Goal: Task Accomplishment & Management: Manage account settings

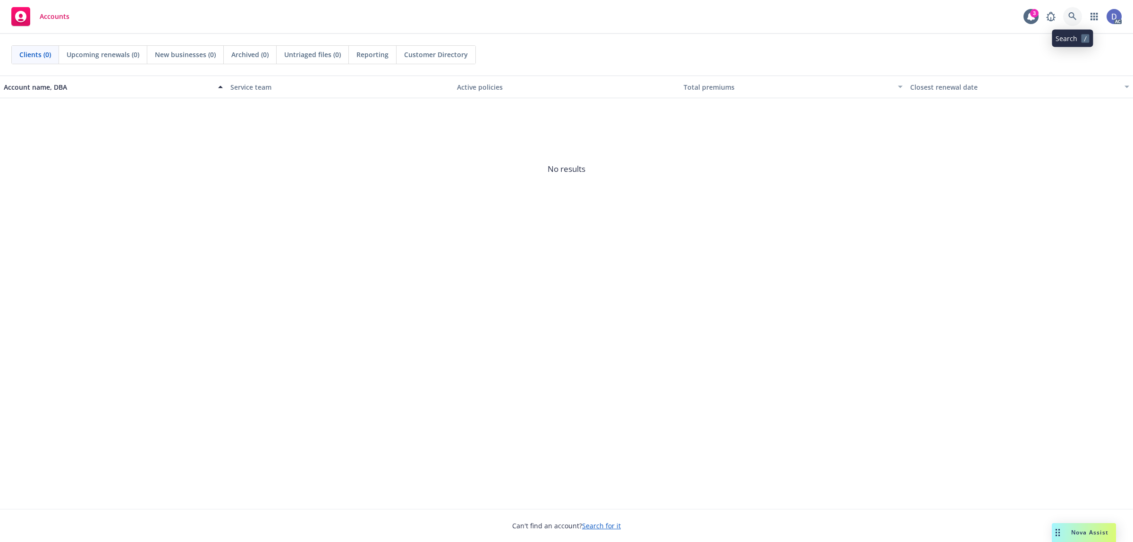
click at [1076, 17] on icon at bounding box center [1072, 16] width 8 height 8
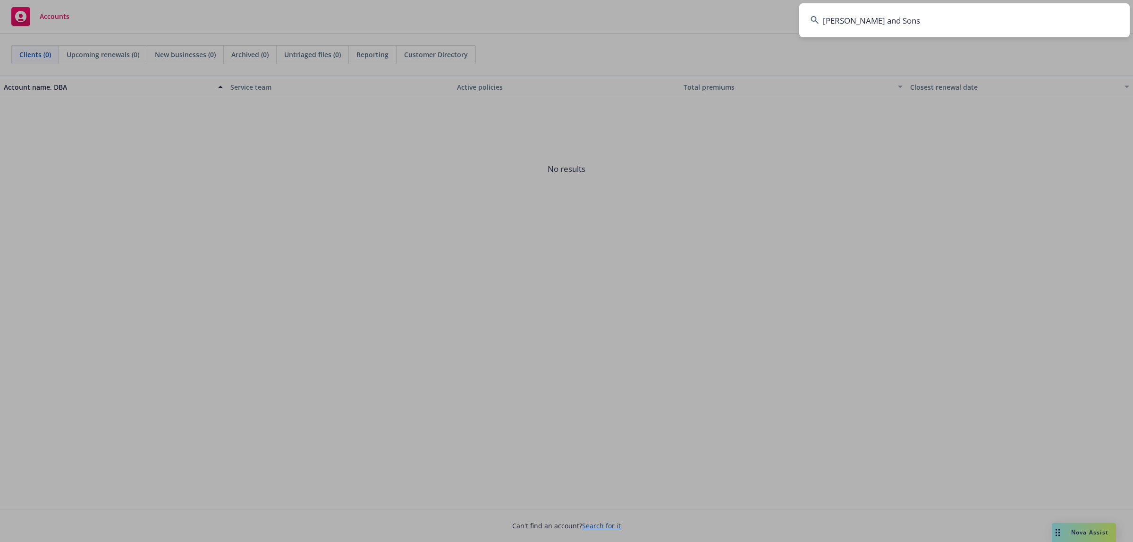
click at [1076, 17] on input "M S Monteiro and Sons" at bounding box center [964, 20] width 330 height 34
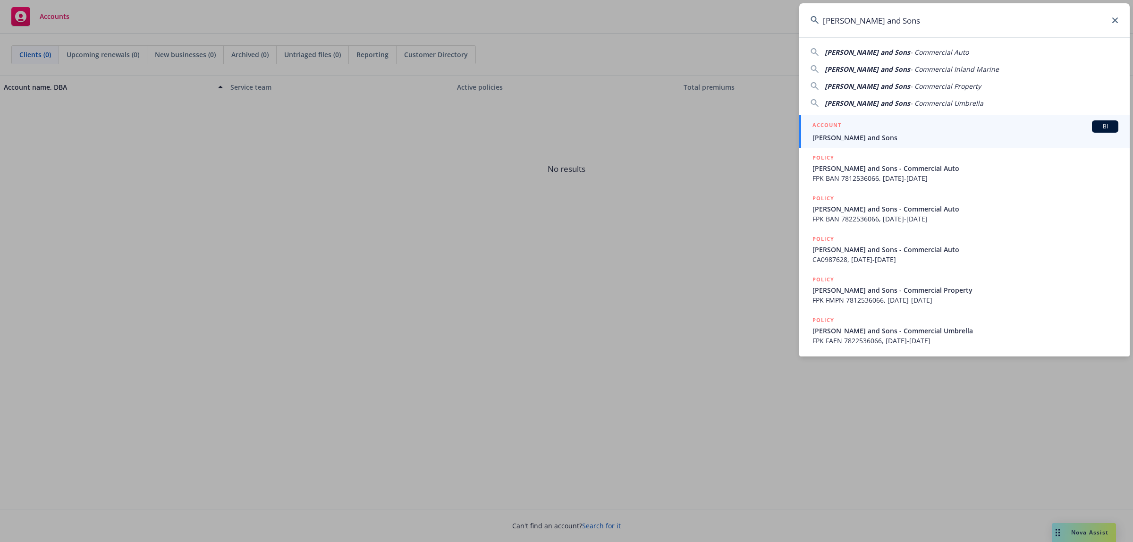
type input "M S Monteiro and Sons"
click at [940, 127] on div "ACCOUNT BI" at bounding box center [965, 126] width 306 height 12
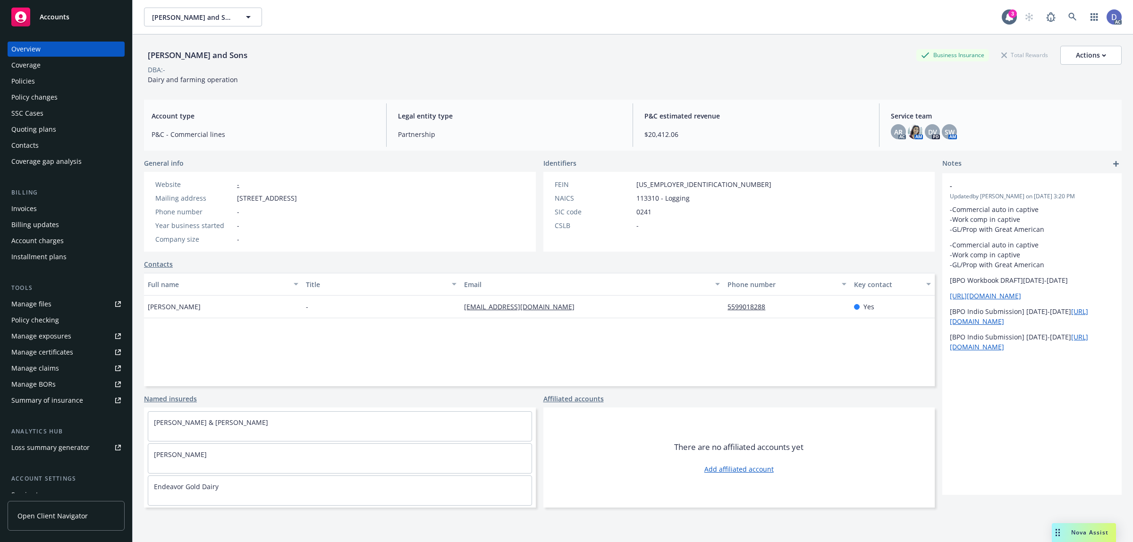
click at [54, 372] on div "Manage claims" at bounding box center [35, 368] width 48 height 15
click at [51, 305] on link "Manage files" at bounding box center [66, 303] width 117 height 15
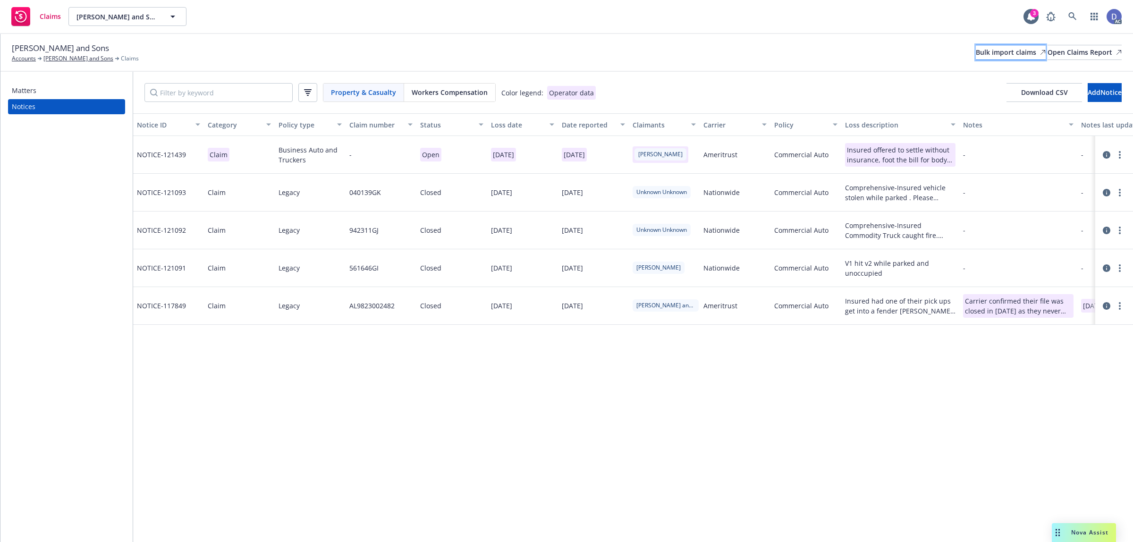
click at [976, 53] on div "Bulk import claims" at bounding box center [1011, 52] width 70 height 14
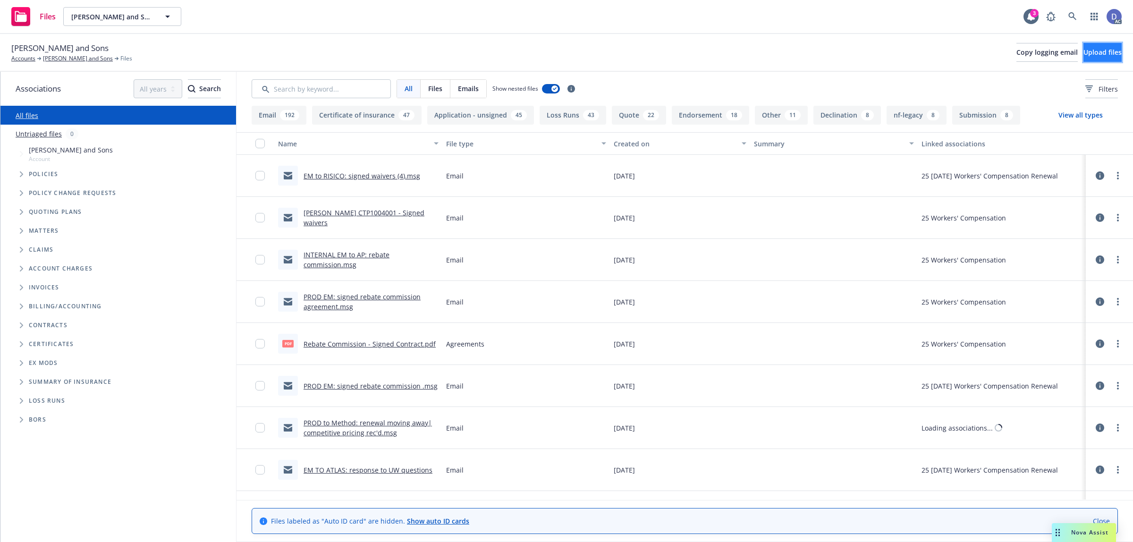
click at [1085, 52] on span "Upload files" at bounding box center [1102, 52] width 38 height 9
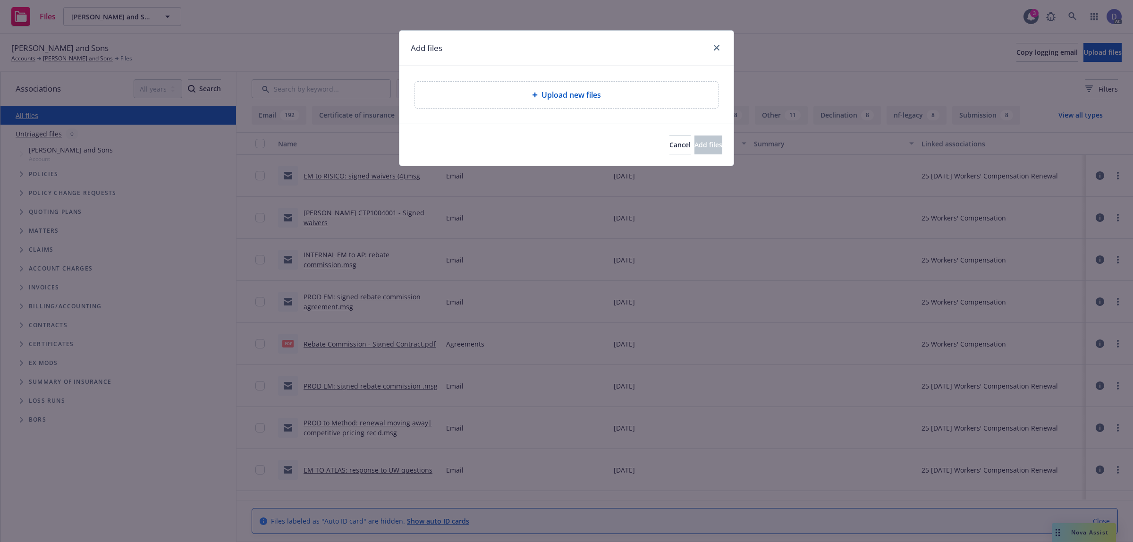
click at [550, 84] on div "Upload new files" at bounding box center [566, 95] width 303 height 26
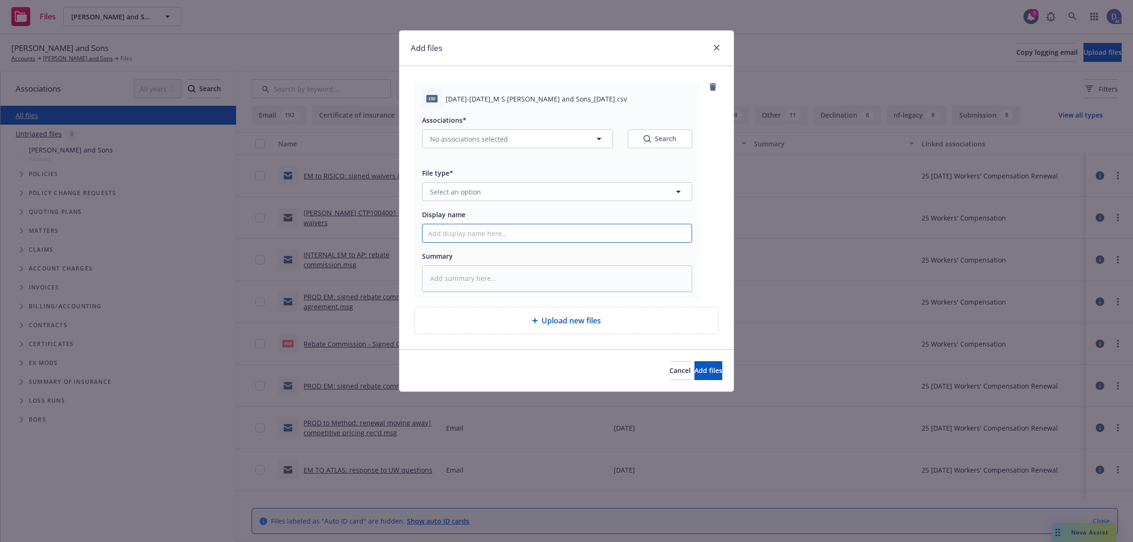
click at [654, 227] on input "Display name" at bounding box center [556, 233] width 269 height 18
paste input "2022-2025_M S Monteiro and Sons_4-1-2025"
type input "2022-2025_M S Monteiro and Sons_4-1-2025"
type textarea "x"
type input "2022-2025_M S Monteiro and Sons_4-1-2025"
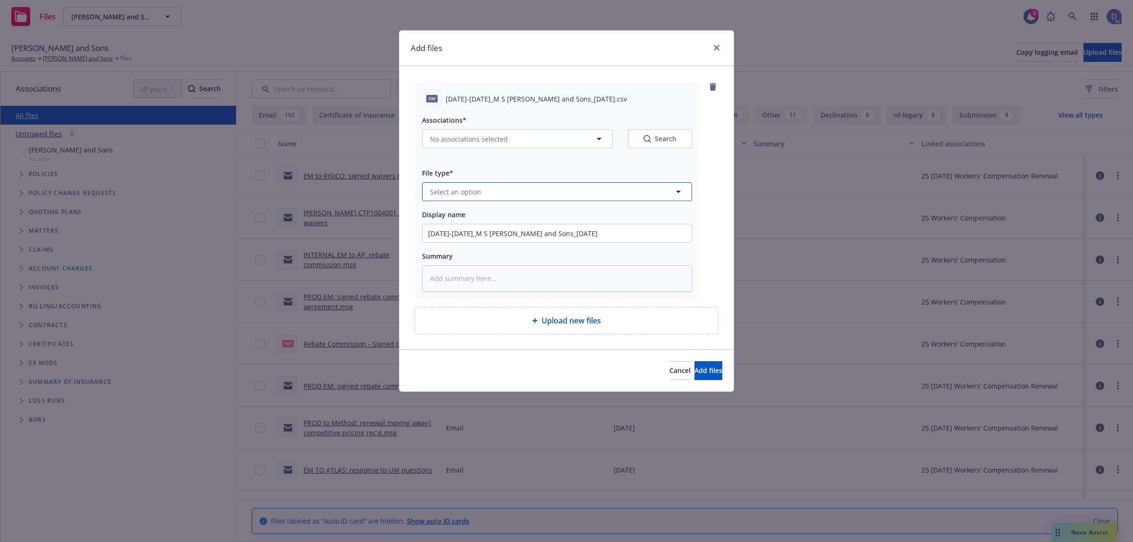
click at [650, 200] on button "Select an option" at bounding box center [557, 191] width 270 height 19
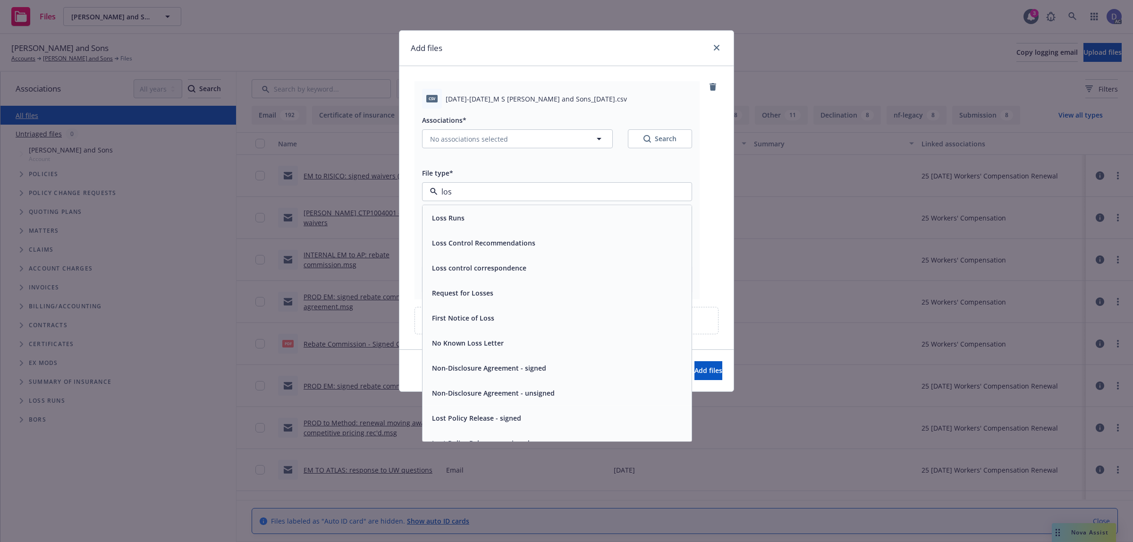
type input "loss"
click at [631, 211] on div "Loss Runs" at bounding box center [557, 218] width 258 height 14
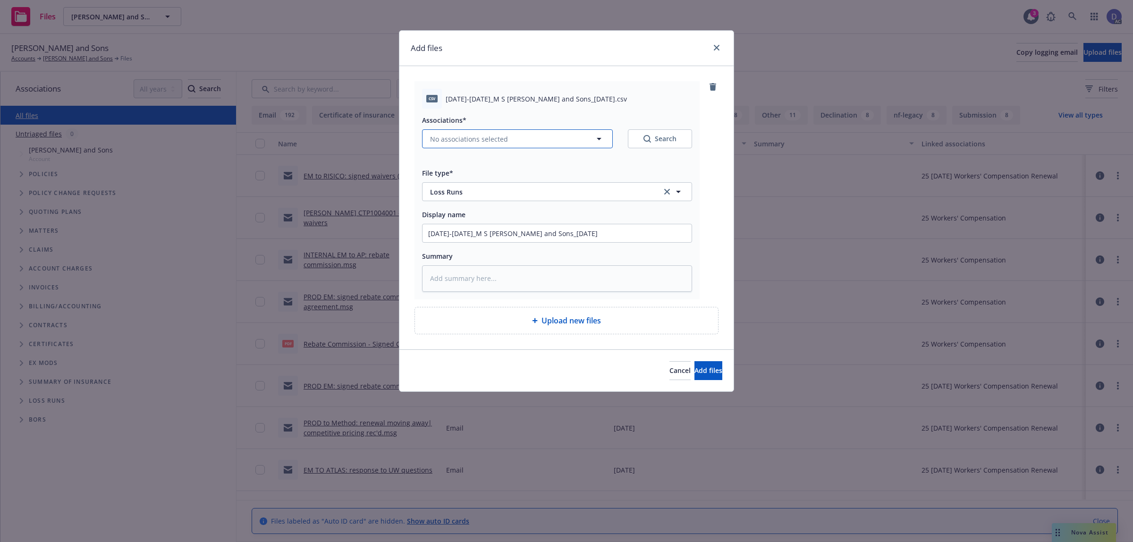
click at [467, 133] on button "No associations selected" at bounding box center [517, 138] width 191 height 19
type textarea "x"
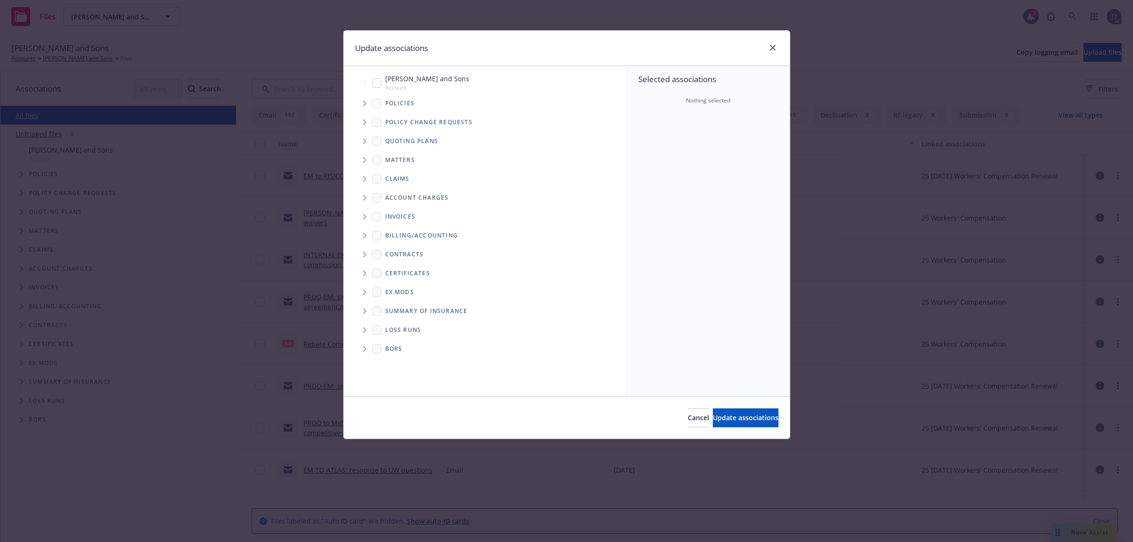
click at [363, 105] on icon "Tree Example" at bounding box center [365, 104] width 4 height 6
click at [717, 162] on div "Selected associations Nothing selected" at bounding box center [708, 231] width 163 height 330
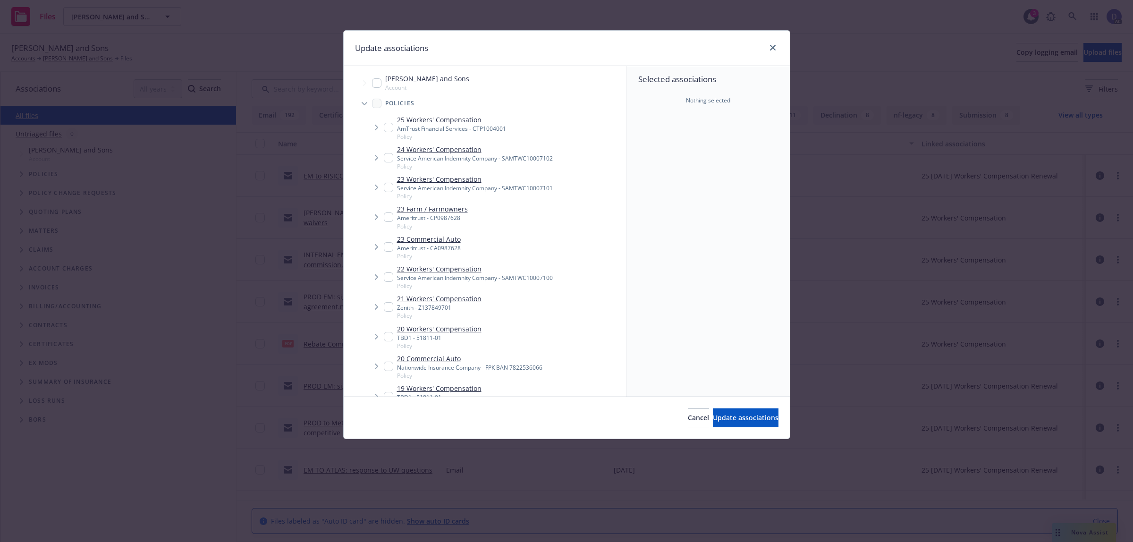
click at [405, 156] on div "Service American Indemnity Company - SAMTWC10007102" at bounding box center [475, 158] width 156 height 8
checkbox input "true"
click at [725, 423] on button "Update associations" at bounding box center [746, 417] width 66 height 19
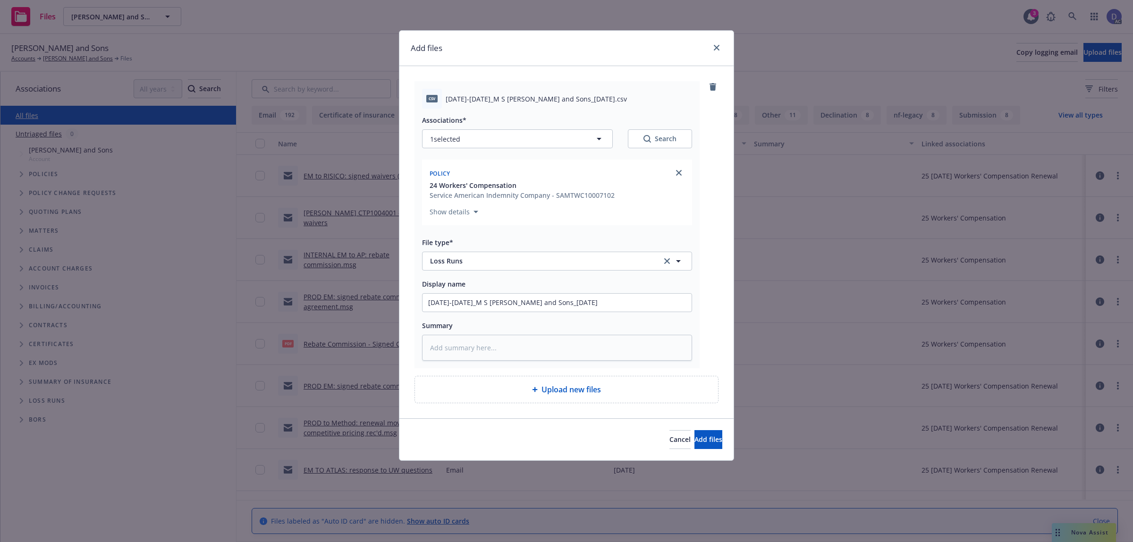
click at [716, 425] on div "Cancel Add files" at bounding box center [566, 439] width 334 height 42
click at [704, 436] on span "Add files" at bounding box center [708, 439] width 28 height 9
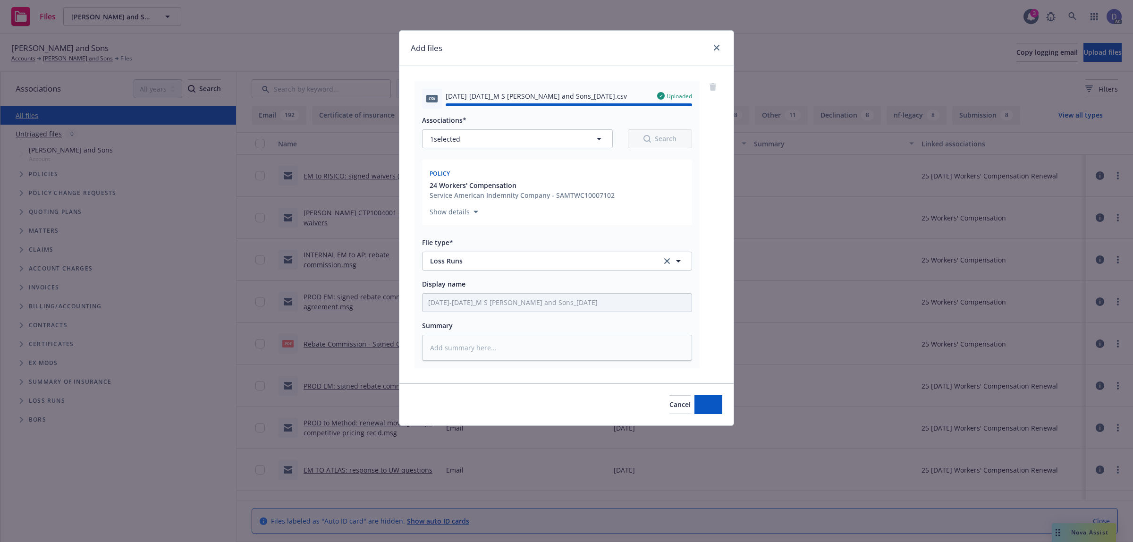
type textarea "x"
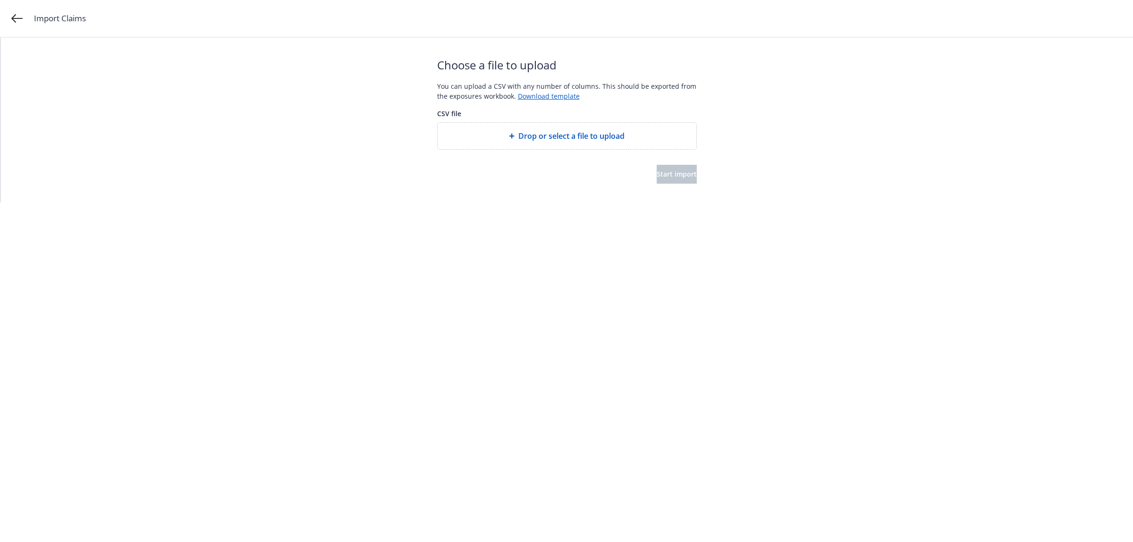
click at [548, 131] on span "Drop or select a file to upload" at bounding box center [571, 135] width 106 height 11
click at [666, 177] on span "Start import" at bounding box center [677, 173] width 40 height 9
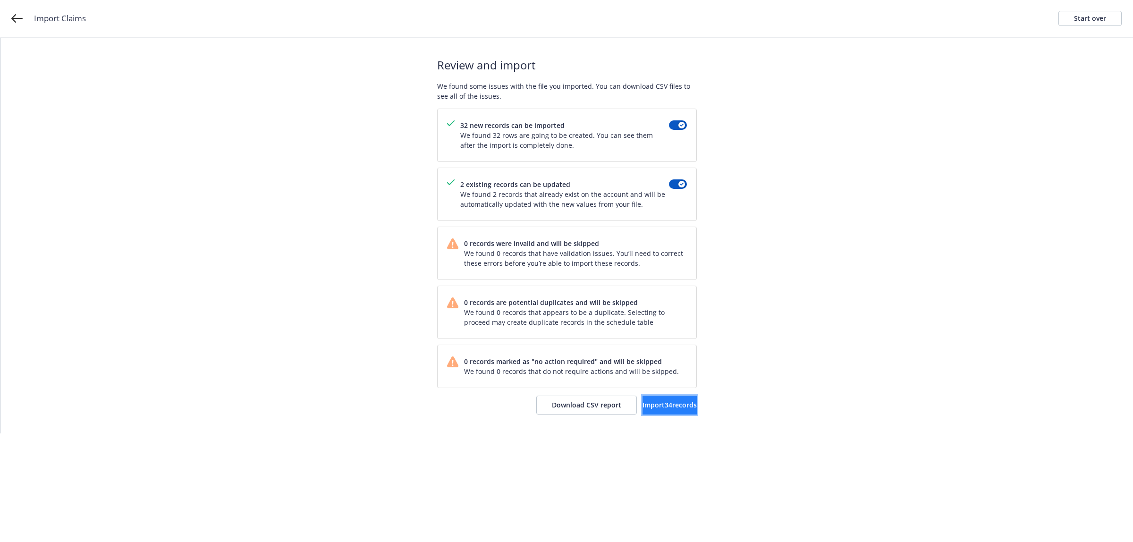
click at [656, 404] on span "Import 34 records" at bounding box center [669, 404] width 54 height 9
click at [640, 409] on span "View accounts" at bounding box center [658, 404] width 46 height 9
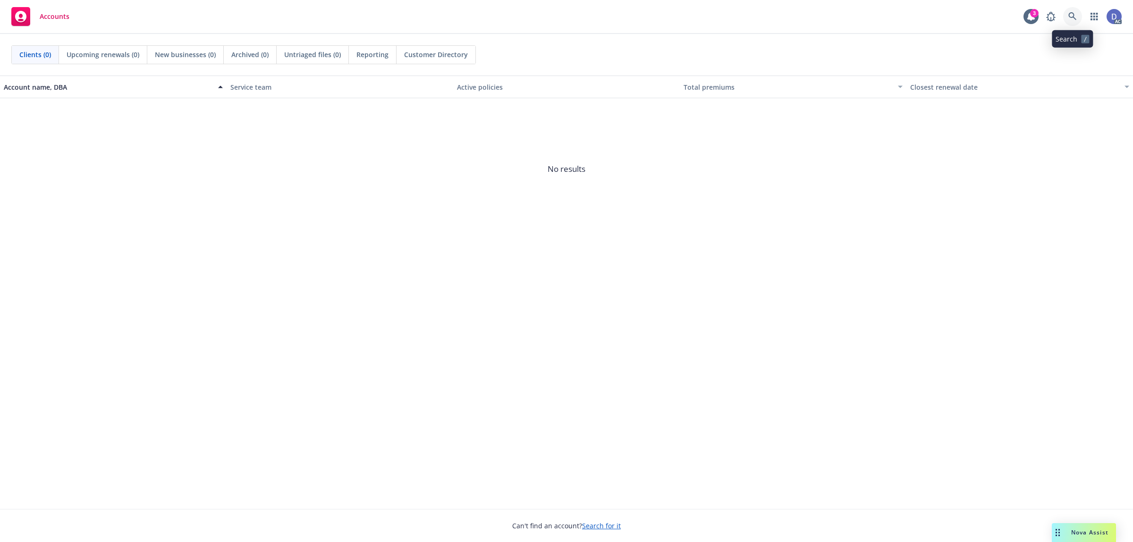
click at [1071, 21] on link at bounding box center [1072, 16] width 19 height 19
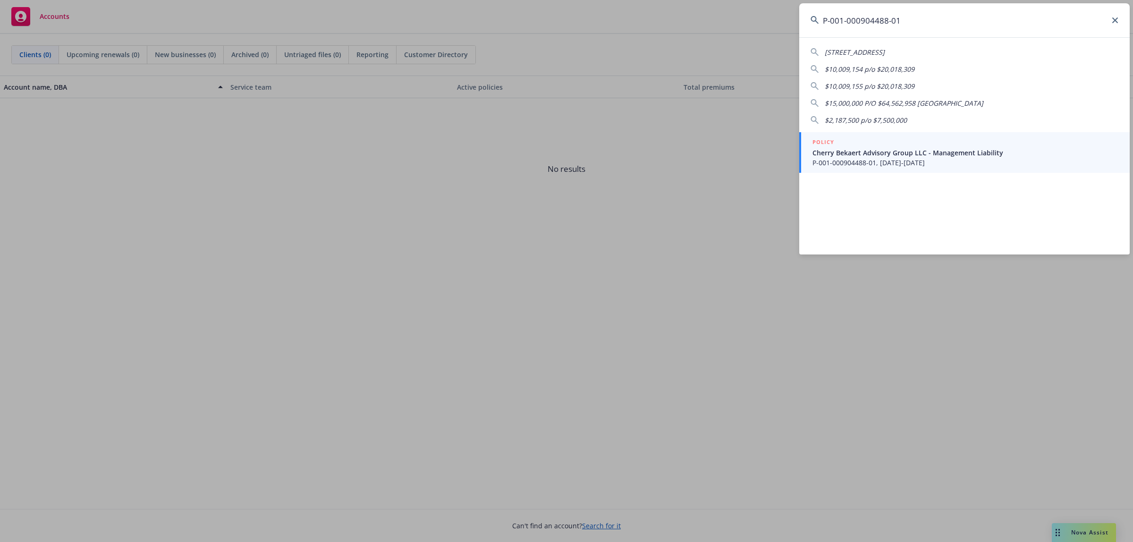
type input "P-001-000904488-01"
click at [912, 151] on span "Cherry Bekaert Advisory Group LLC - Management Liability" at bounding box center [965, 153] width 306 height 10
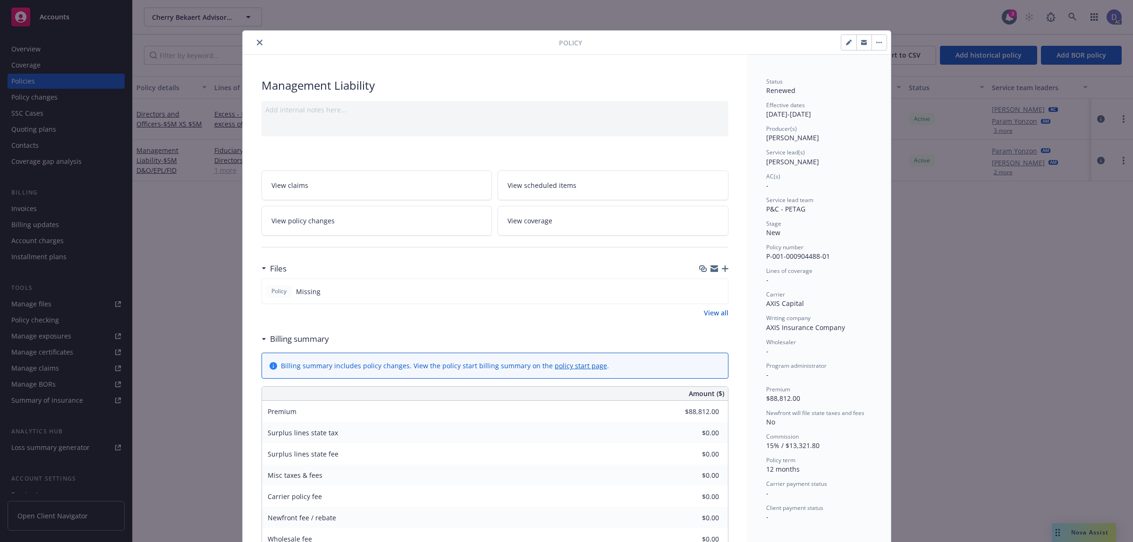
click at [257, 40] on icon "close" at bounding box center [260, 43] width 6 height 6
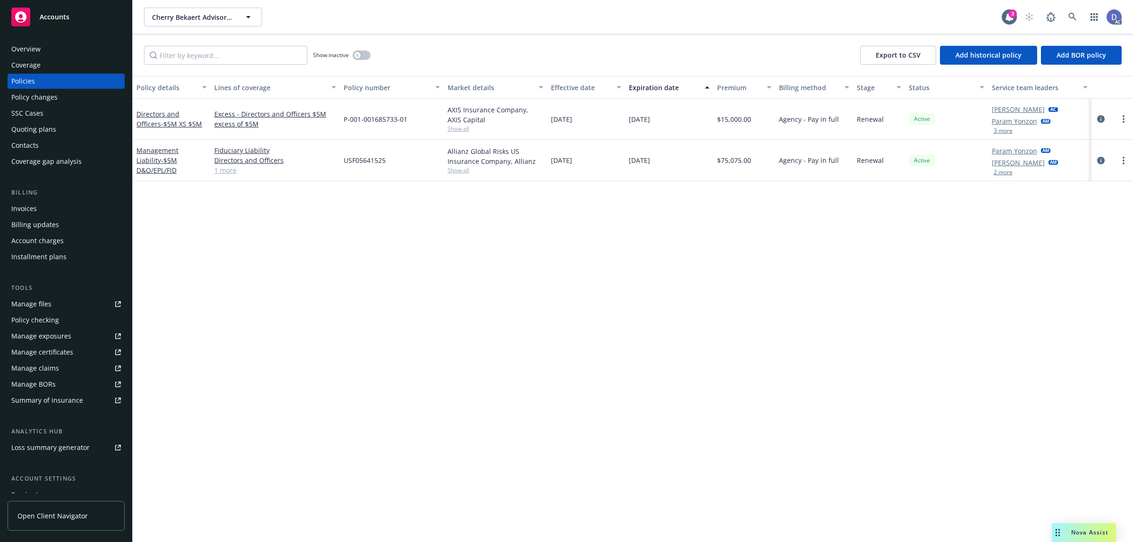
click at [62, 362] on link "Manage claims" at bounding box center [66, 368] width 117 height 15
click at [41, 300] on div "Manage files" at bounding box center [31, 303] width 40 height 15
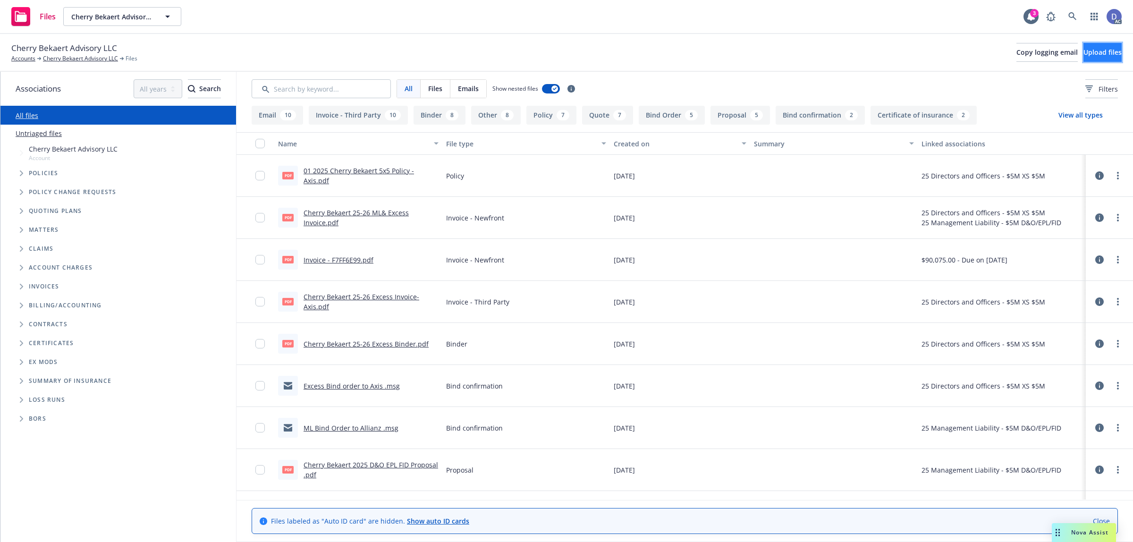
click at [1087, 55] on span "Upload files" at bounding box center [1102, 52] width 38 height 9
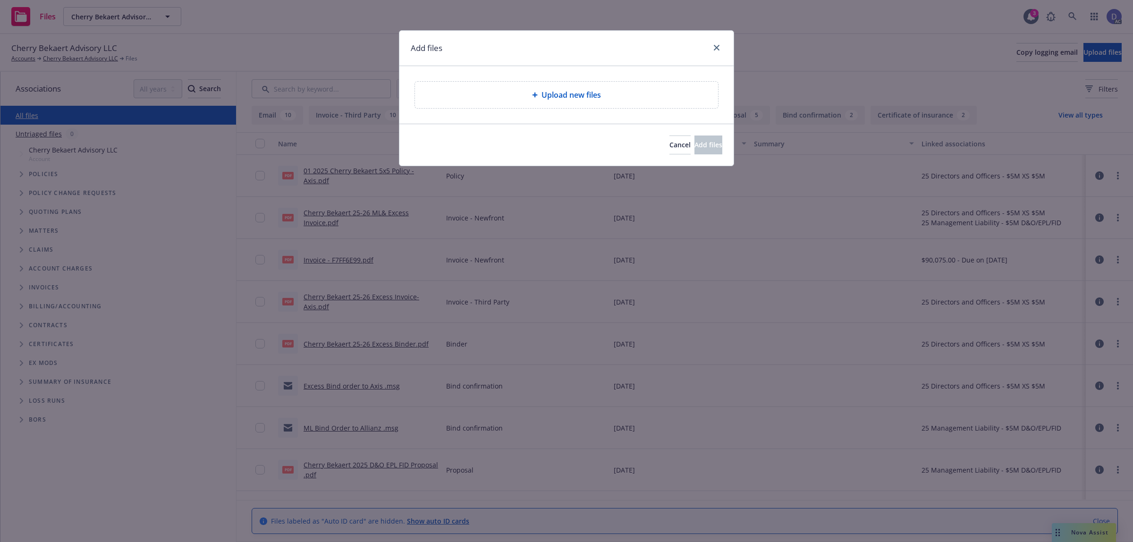
click at [534, 100] on div "Upload new files" at bounding box center [566, 94] width 288 height 11
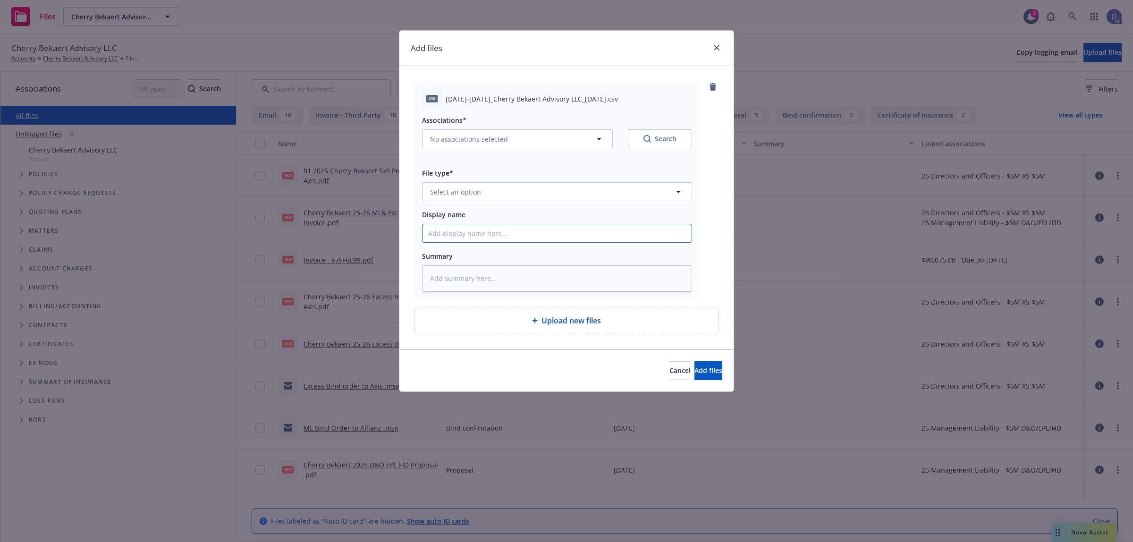
click at [550, 230] on input "Display name" at bounding box center [556, 233] width 269 height 18
paste input "2022-2025_Cherry Bekaert Advisory LLC_4-1-2025"
type textarea "x"
type input "2022-2025_Cherry Bekaert Advisory LLC_4-1-2025"
click at [598, 199] on button "Select an option" at bounding box center [557, 191] width 270 height 19
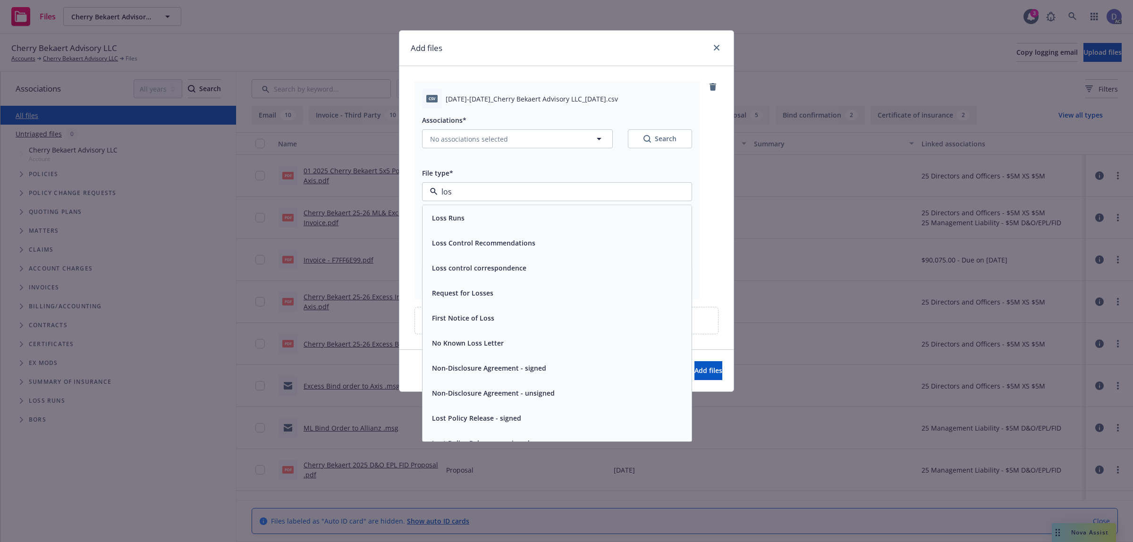
type input "loss"
click at [575, 216] on div "Loss Runs" at bounding box center [557, 218] width 258 height 14
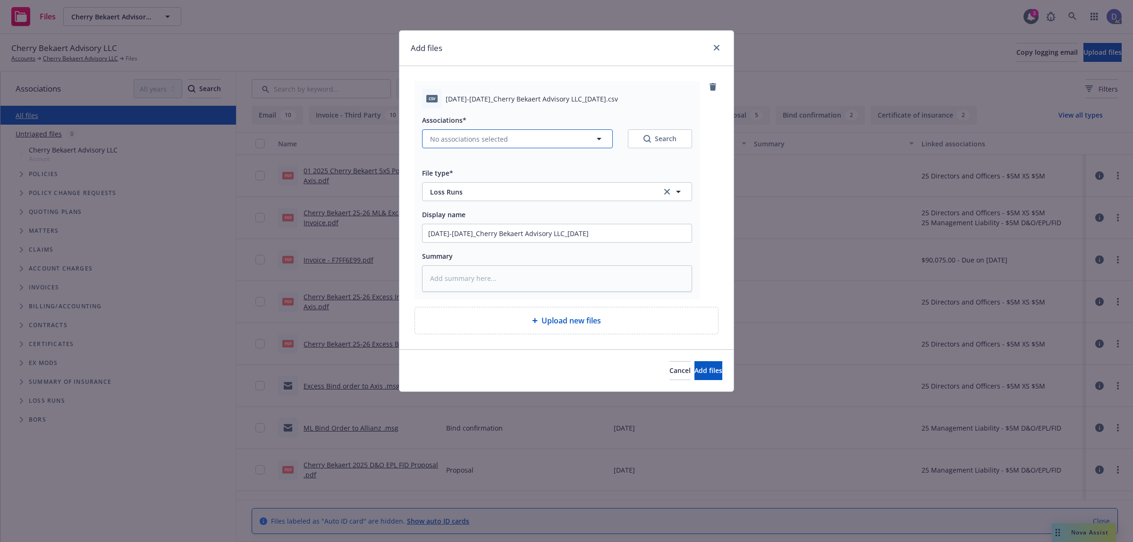
click at [492, 138] on span "No associations selected" at bounding box center [469, 139] width 78 height 10
type textarea "x"
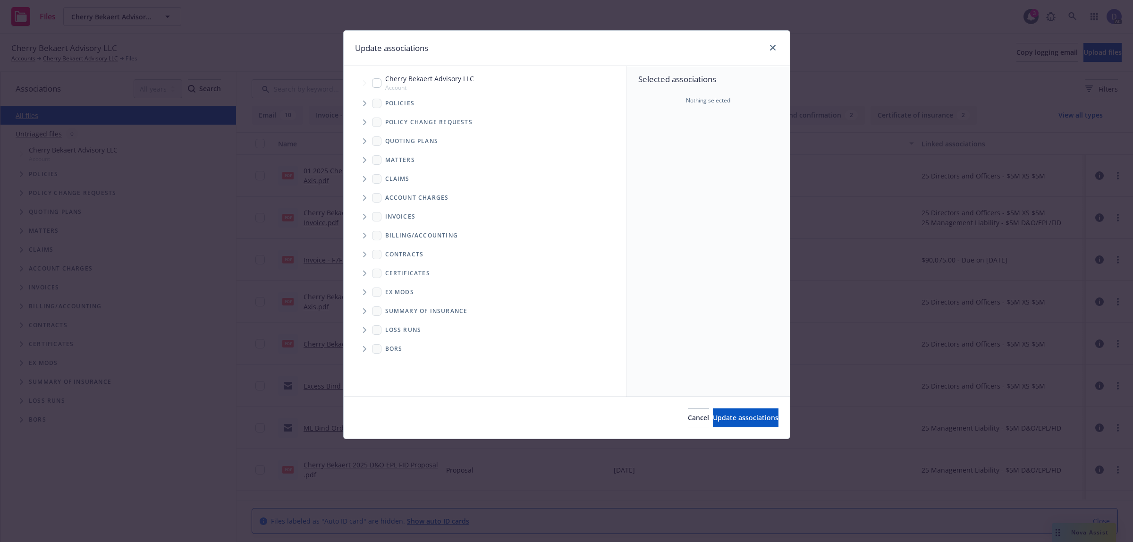
click at [362, 101] on span "Tree Example" at bounding box center [364, 103] width 15 height 15
click at [673, 147] on div "Selected associations Nothing selected" at bounding box center [708, 231] width 163 height 330
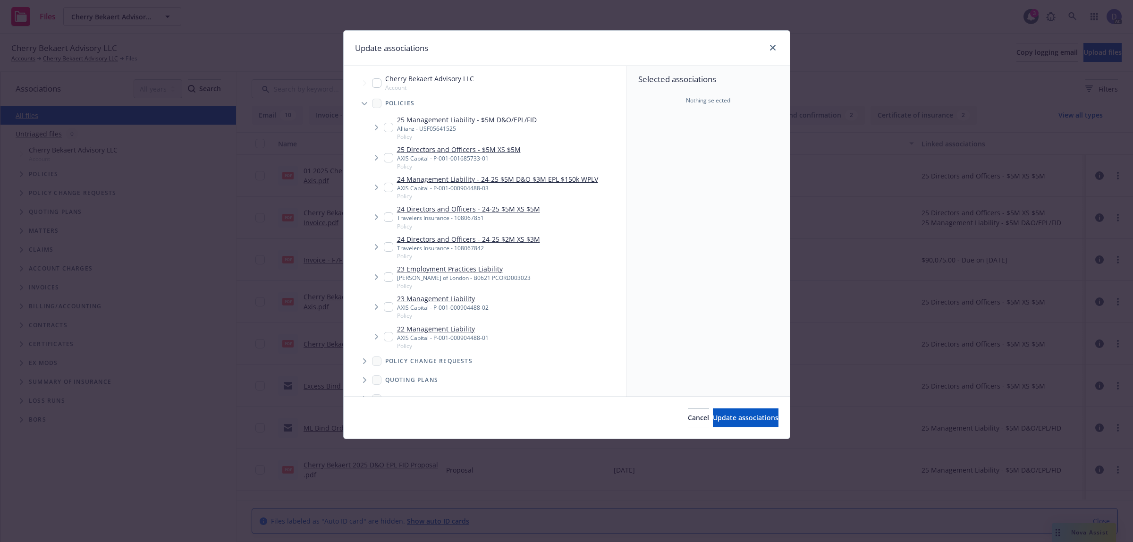
click at [388, 189] on input "Tree Example" at bounding box center [388, 187] width 9 height 9
checkbox input "true"
click at [761, 421] on span "Update associations" at bounding box center [746, 417] width 66 height 9
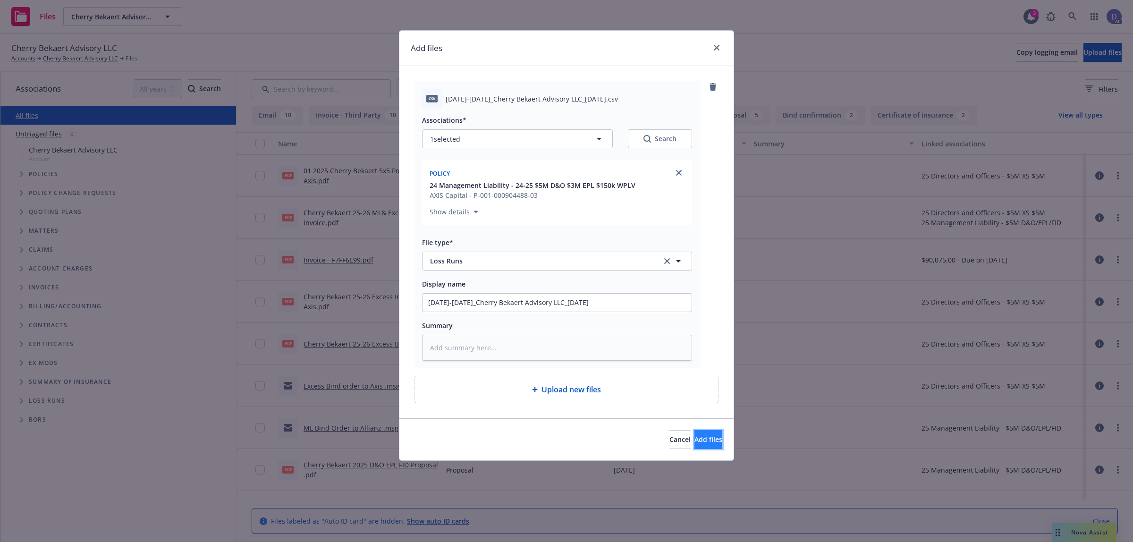
click at [699, 449] on button "Add files" at bounding box center [708, 439] width 28 height 19
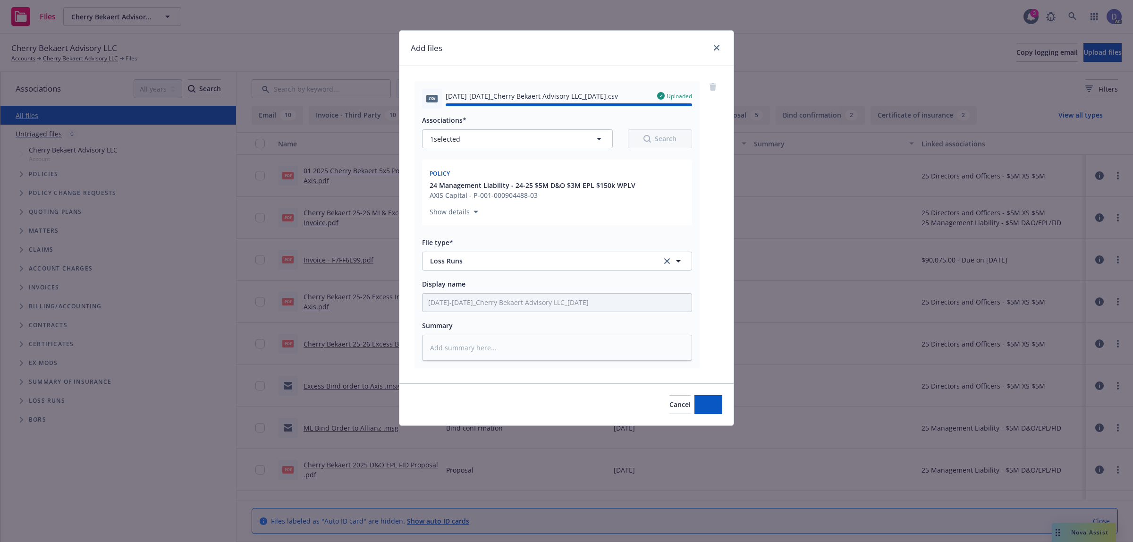
type textarea "x"
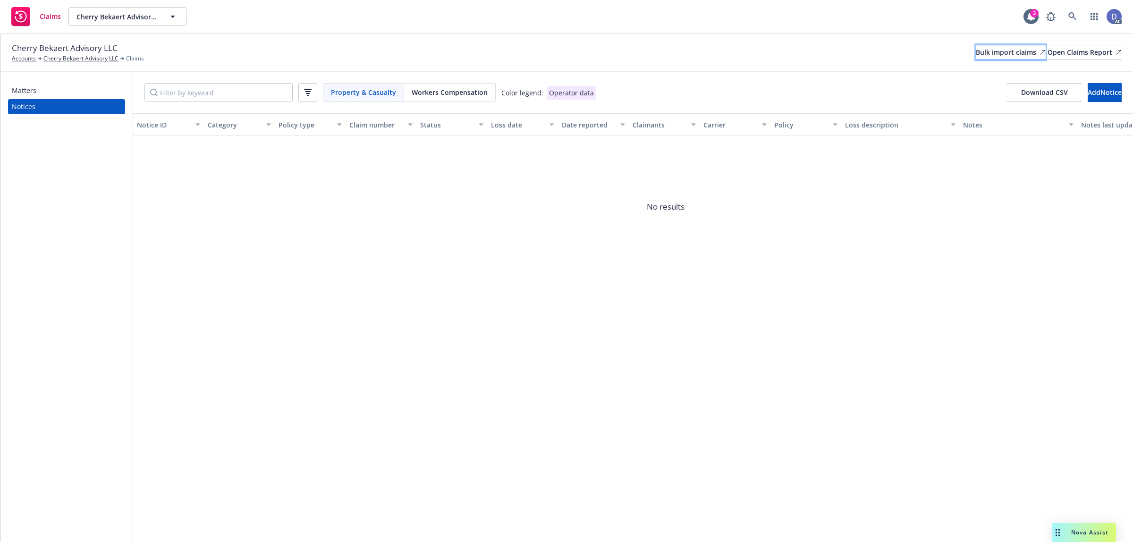
click at [993, 58] on div "Bulk import claims" at bounding box center [1011, 52] width 70 height 14
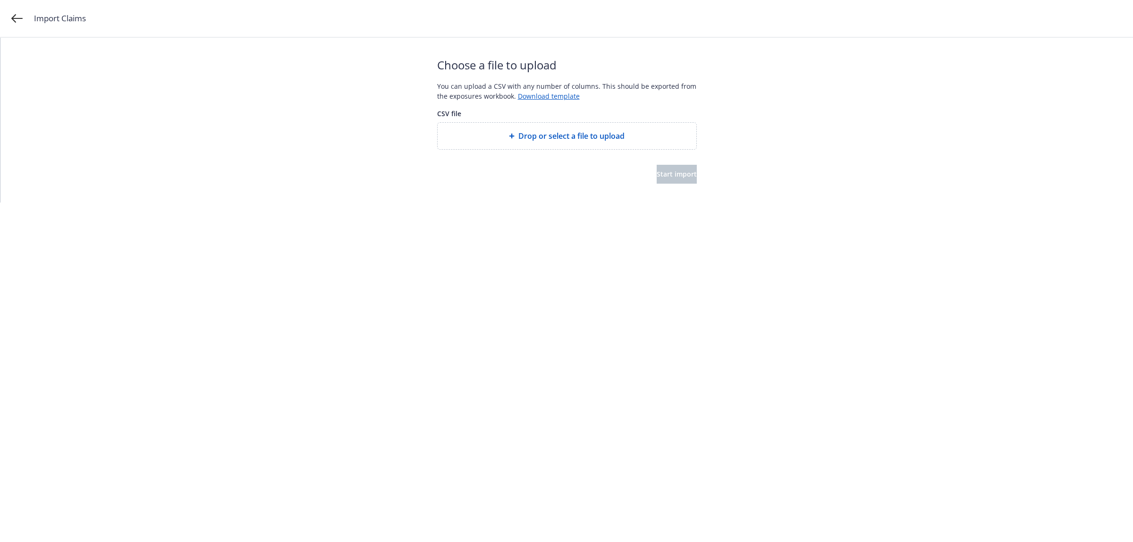
click at [559, 129] on div "Drop or select a file to upload" at bounding box center [567, 136] width 259 height 26
click at [670, 181] on button "Start import" at bounding box center [677, 174] width 40 height 19
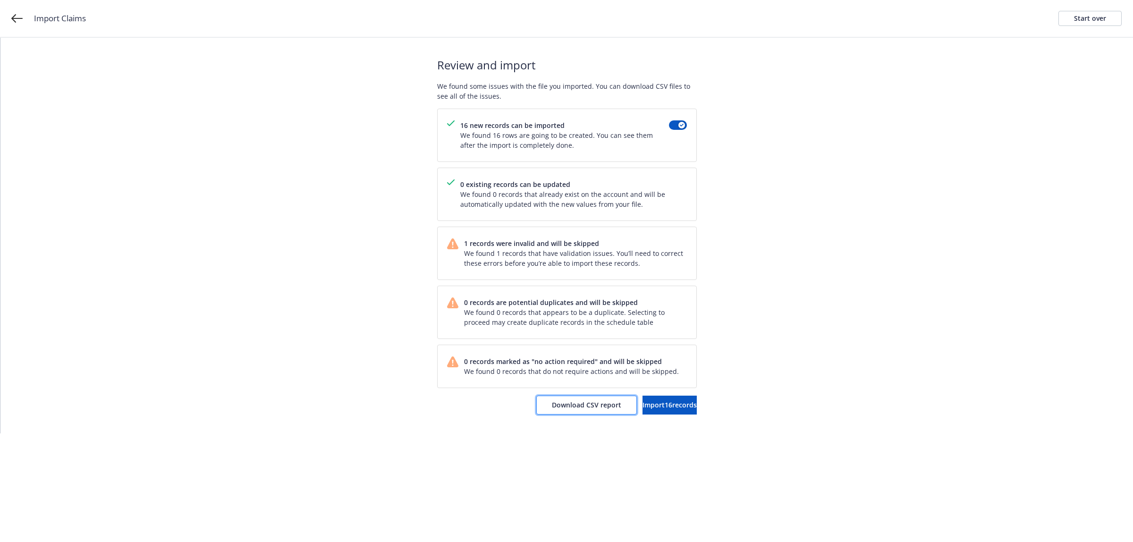
click at [577, 409] on span "Download CSV report" at bounding box center [586, 404] width 69 height 9
click at [1096, 15] on div "Start over" at bounding box center [1090, 18] width 32 height 14
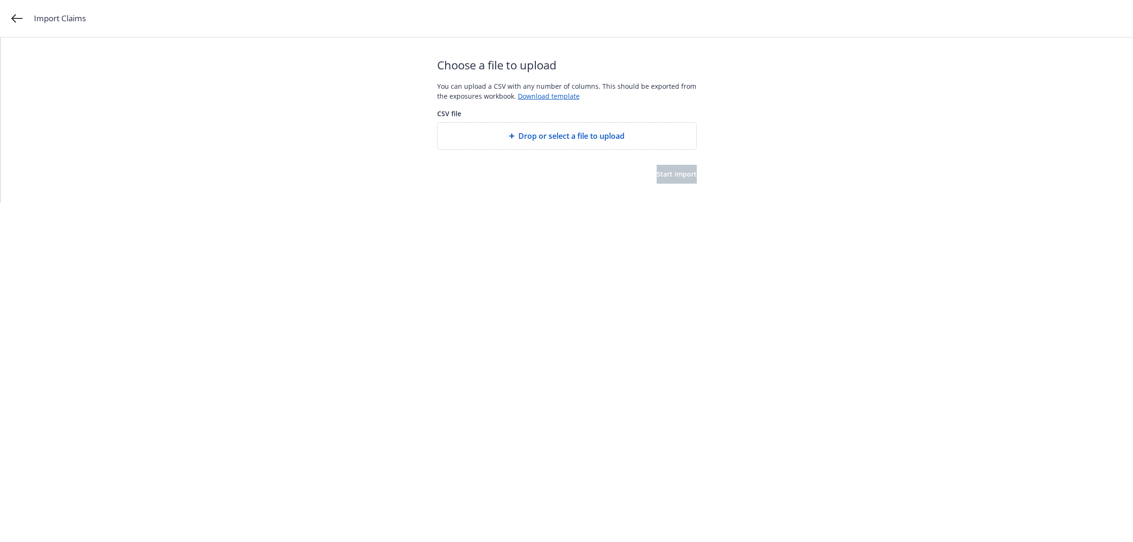
click at [531, 123] on div "Drop or select a file to upload" at bounding box center [567, 136] width 259 height 26
click at [675, 194] on div "Choose a file to upload You can upload a CSV with any number of columns. This s…" at bounding box center [567, 120] width 260 height 165
click at [664, 180] on button "Start import" at bounding box center [677, 174] width 40 height 19
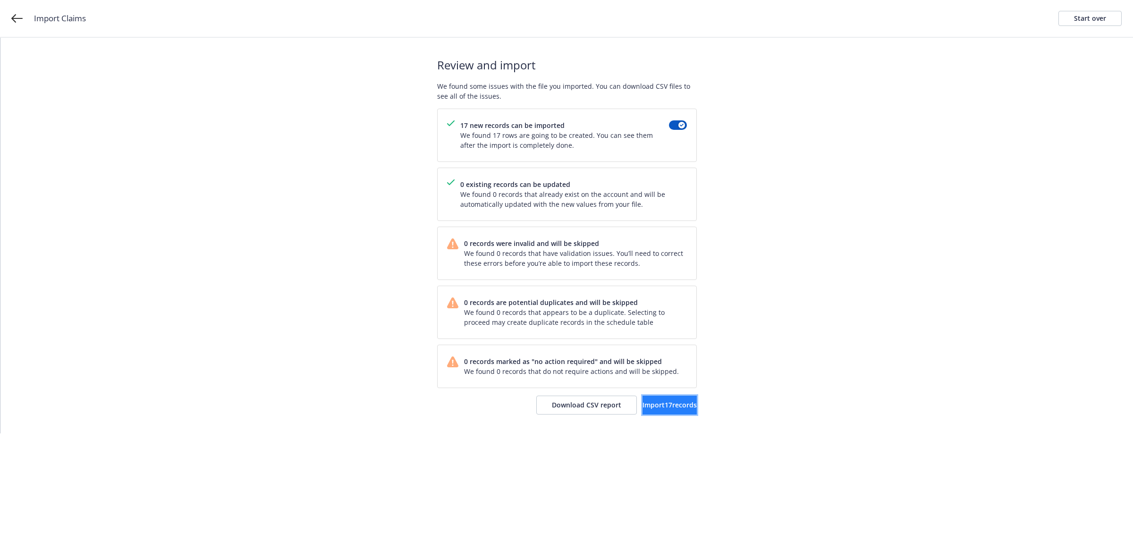
click at [669, 402] on span "Import 17 records" at bounding box center [669, 404] width 54 height 9
click at [662, 413] on link "View accounts" at bounding box center [657, 405] width 77 height 19
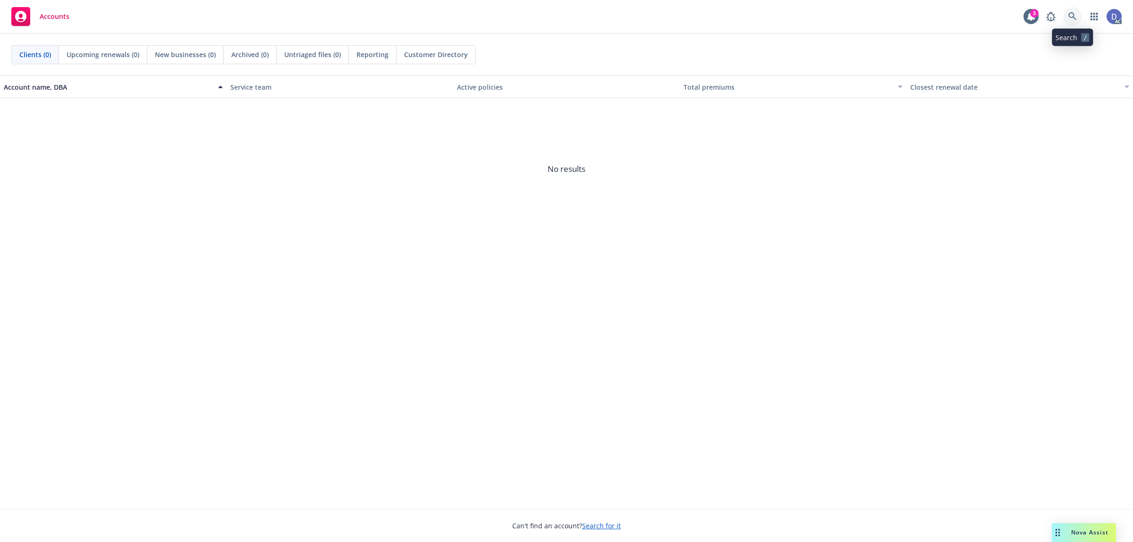
click at [1072, 16] on icon at bounding box center [1072, 16] width 8 height 8
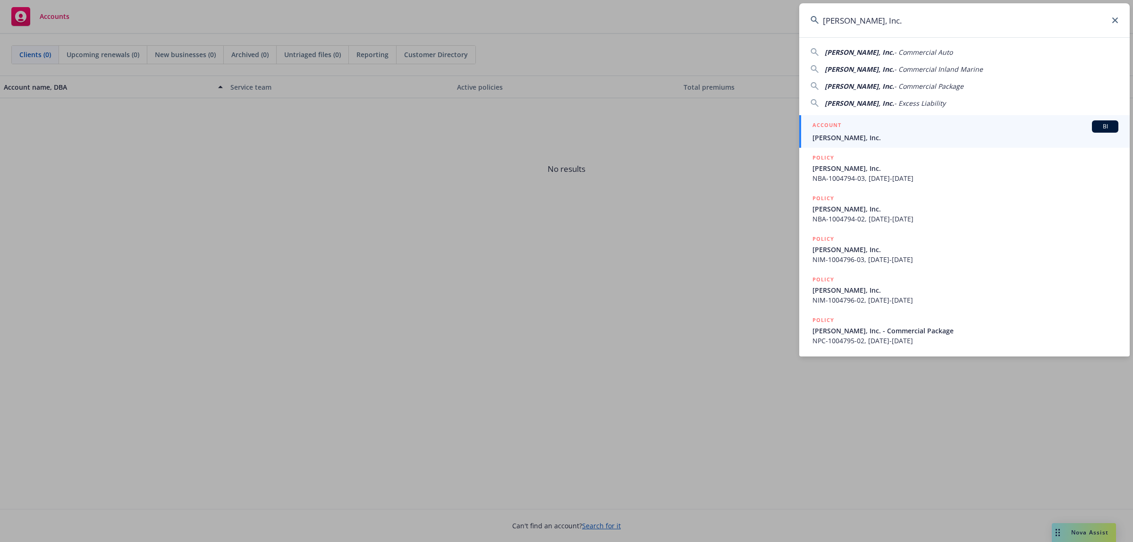
type input "[PERSON_NAME], Inc."
click at [909, 129] on div "ACCOUNT BI" at bounding box center [965, 126] width 306 height 12
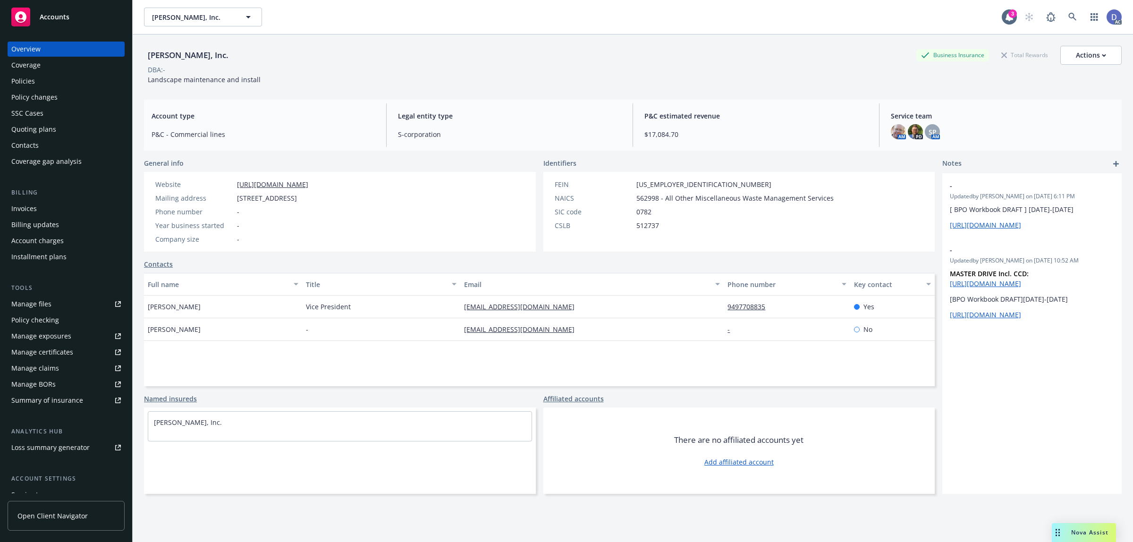
click at [53, 372] on div "Manage claims" at bounding box center [35, 368] width 48 height 15
click at [59, 301] on link "Manage files" at bounding box center [66, 303] width 117 height 15
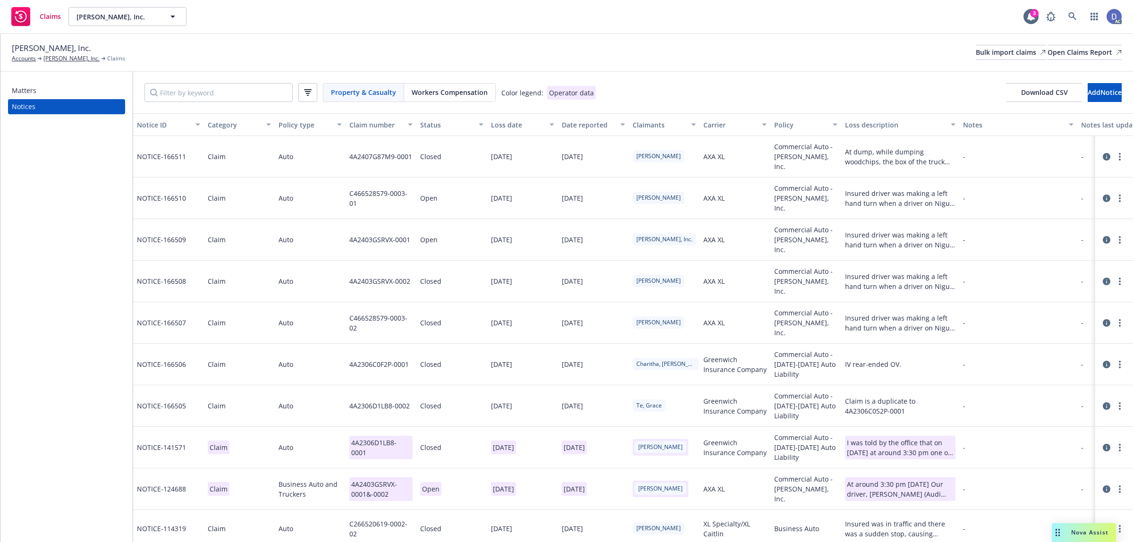
click at [978, 60] on div "[PERSON_NAME], Inc. Accounts [PERSON_NAME], Inc. Claims Bulk import claims Open…" at bounding box center [567, 52] width 1110 height 21
click at [978, 55] on div "Bulk import claims" at bounding box center [1011, 52] width 70 height 14
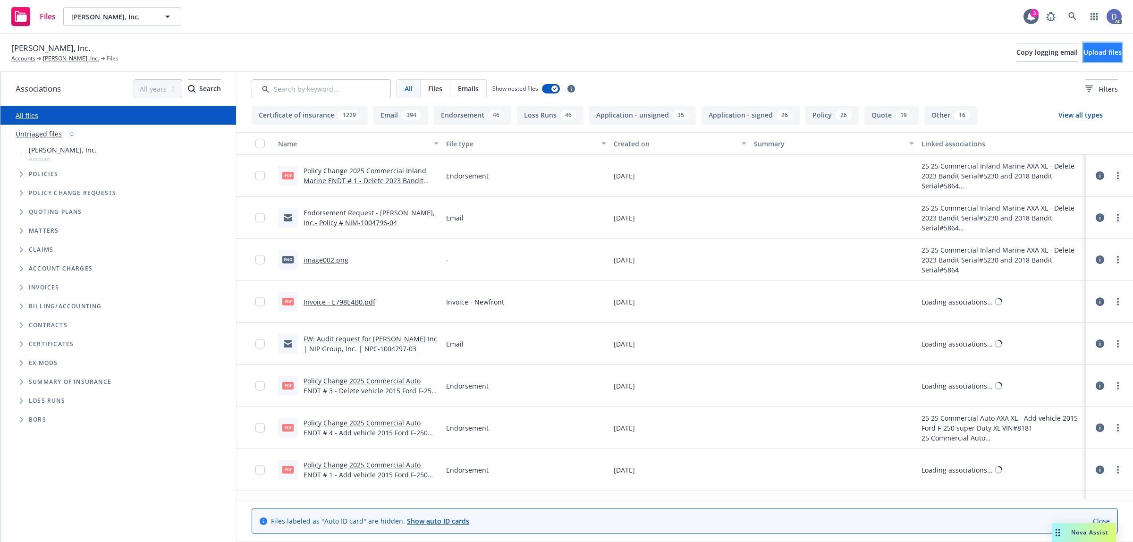
click at [1104, 50] on span "Upload files" at bounding box center [1102, 52] width 38 height 9
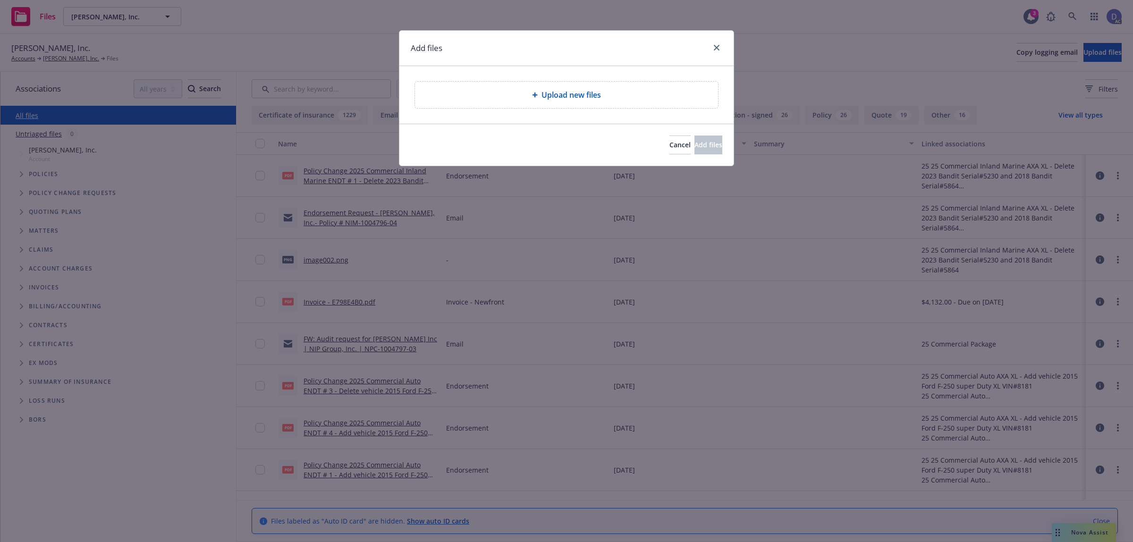
click at [547, 97] on span "Upload new files" at bounding box center [570, 94] width 59 height 11
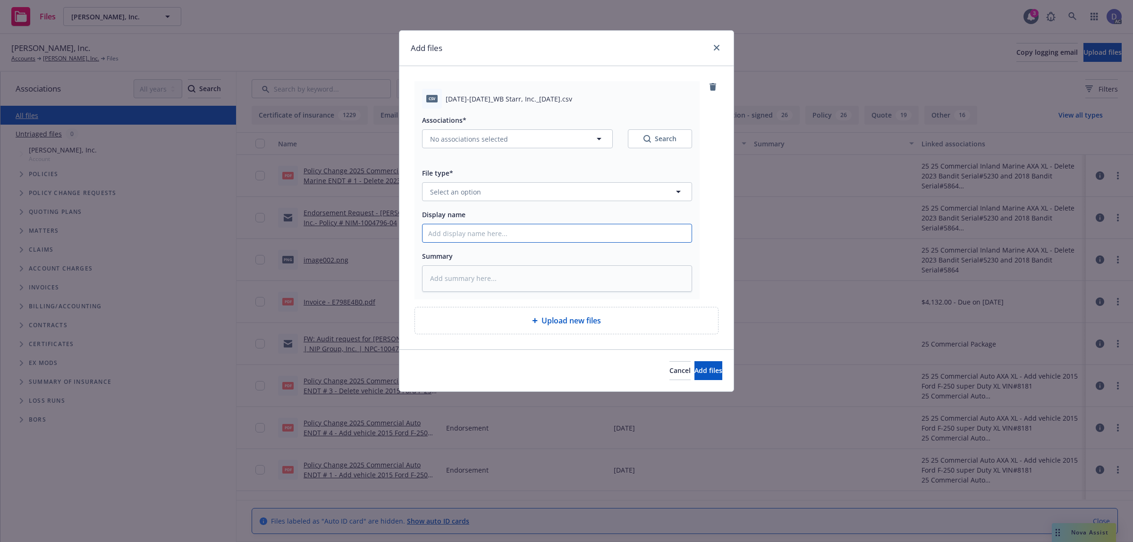
click at [586, 237] on input "Display name" at bounding box center [556, 233] width 269 height 18
paste input "2021-2024_WB Starr, Inc._3-12-2025"
type input "2021-2024_WB Starr, Inc._3-12-2025"
type textarea "x"
type input "2021-2024_WB Starr, Inc._3-12-2025"
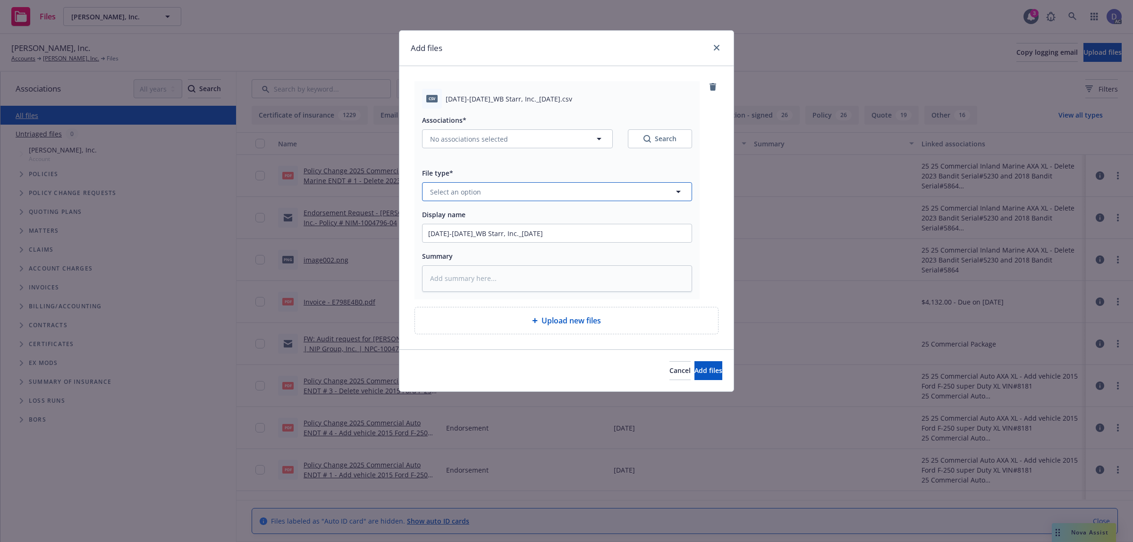
click at [639, 193] on button "Select an option" at bounding box center [557, 191] width 270 height 19
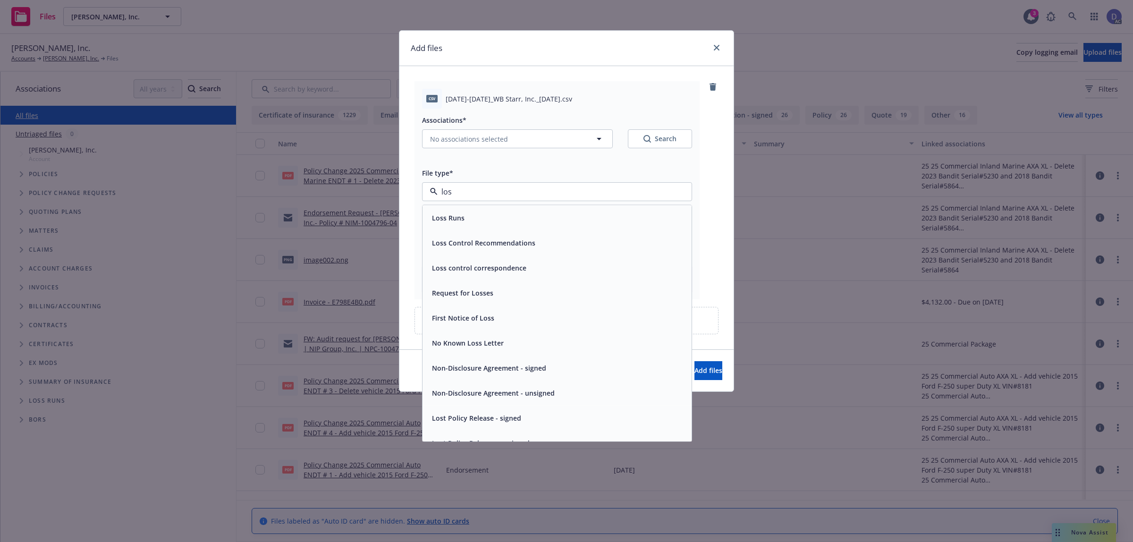
type input "loss"
click at [589, 218] on div "Loss Runs" at bounding box center [557, 218] width 258 height 14
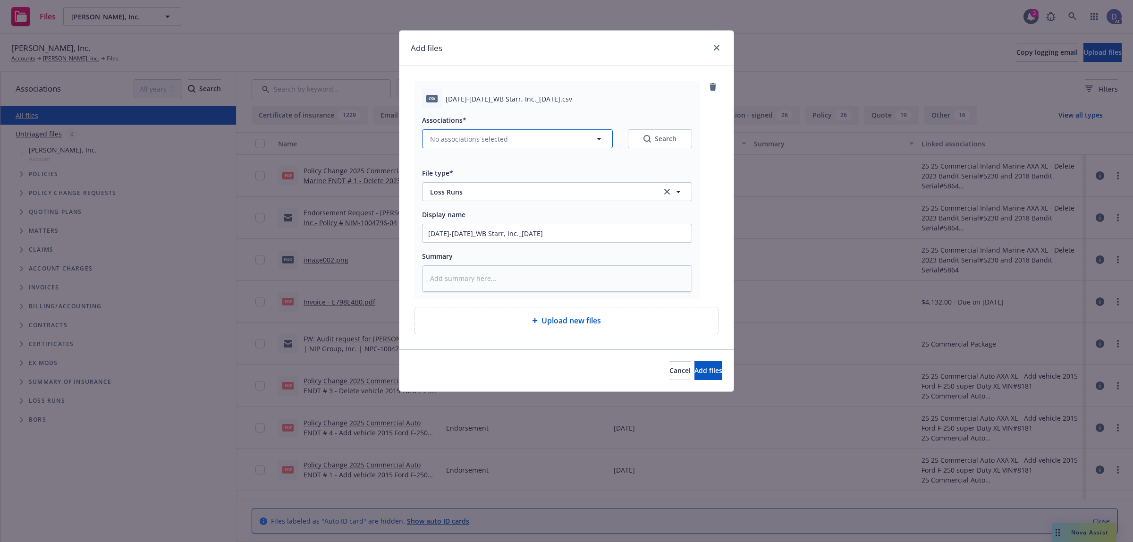
click at [520, 142] on button "No associations selected" at bounding box center [517, 138] width 191 height 19
type textarea "x"
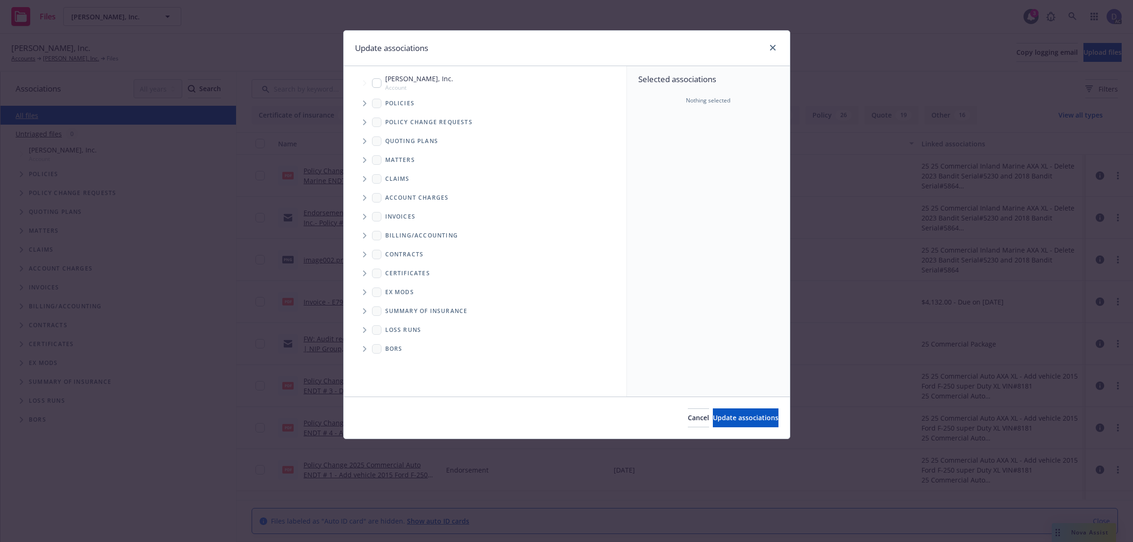
click at [360, 102] on span "Tree Example" at bounding box center [364, 103] width 15 height 15
click at [678, 150] on div "Selected associations Nothing selected" at bounding box center [708, 231] width 163 height 330
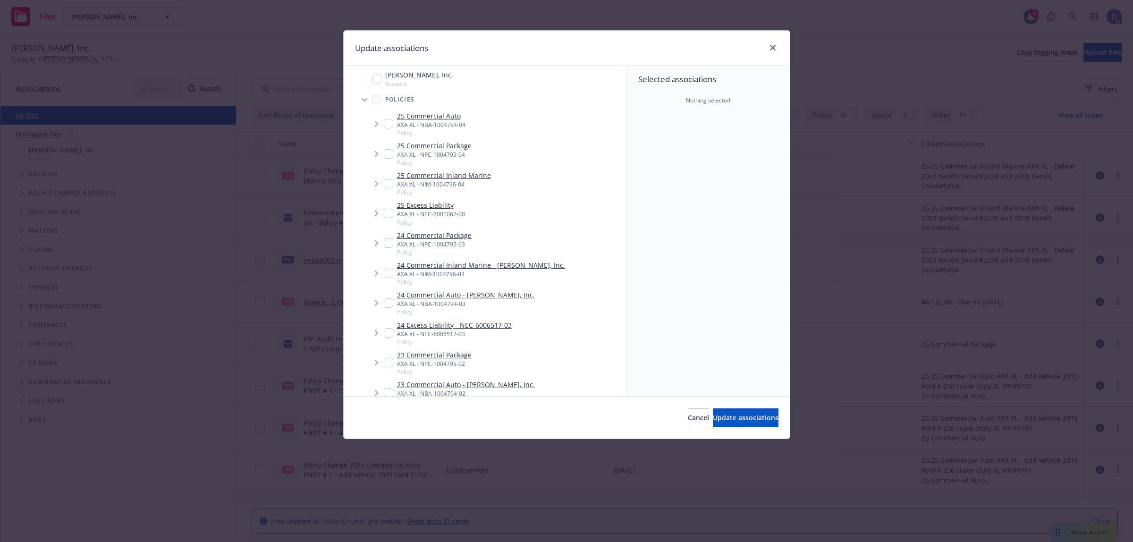
click at [431, 391] on div "23 Commercial Auto - W B Starr, Inc. AXA XL - NBA-1004794-02 Policy" at bounding box center [466, 392] width 138 height 26
checkbox input "true"
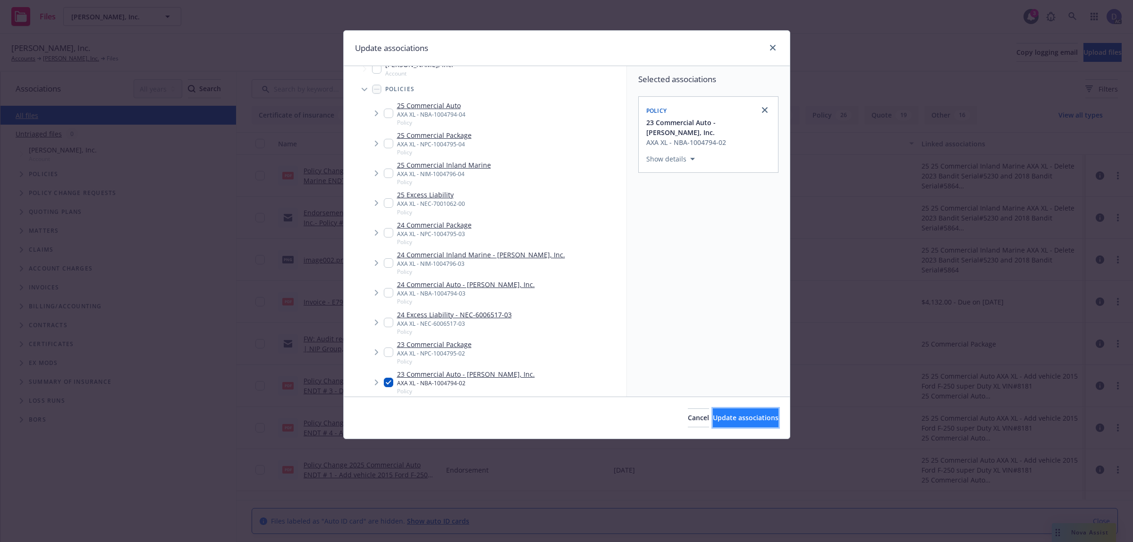
click at [728, 414] on span "Update associations" at bounding box center [746, 417] width 66 height 9
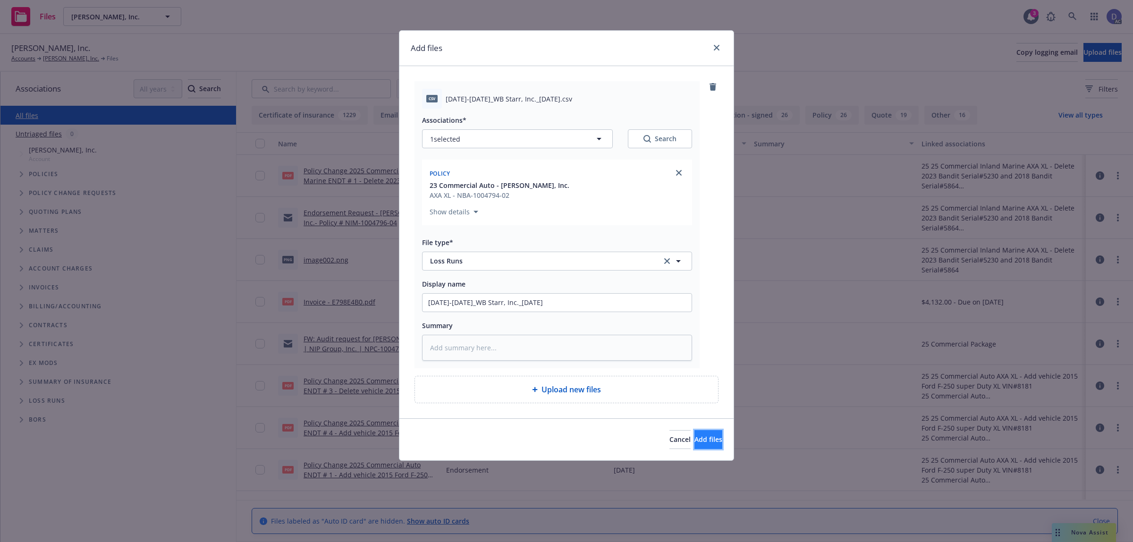
click at [694, 440] on span "Add files" at bounding box center [708, 439] width 28 height 9
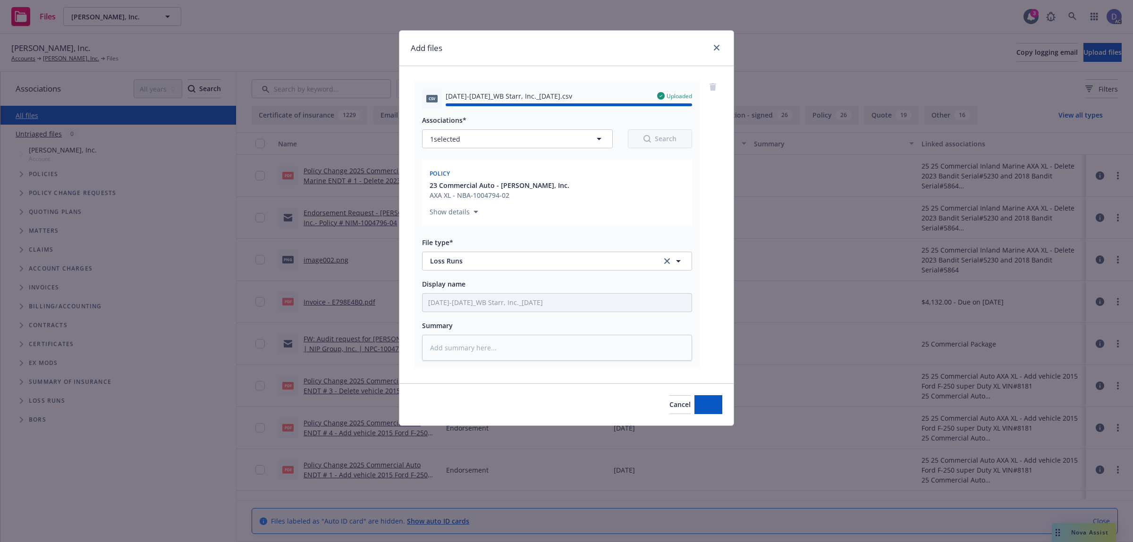
type textarea "x"
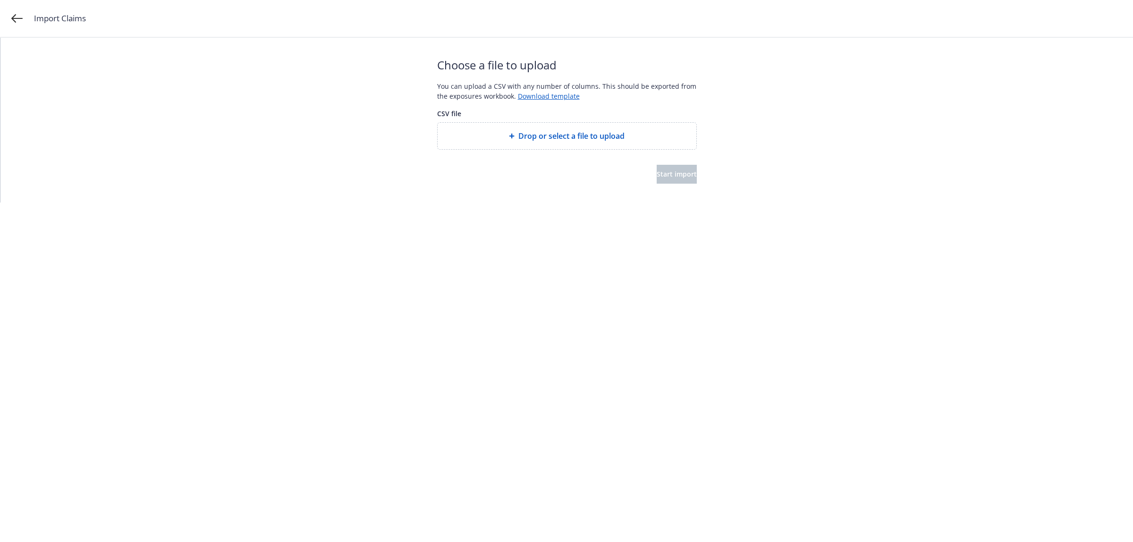
click at [537, 133] on span "Drop or select a file to upload" at bounding box center [571, 135] width 106 height 11
click at [622, 173] on div "Start import" at bounding box center [567, 174] width 260 height 19
click at [657, 171] on button "Start import" at bounding box center [677, 174] width 40 height 19
click at [675, 171] on span "Start import" at bounding box center [677, 173] width 40 height 9
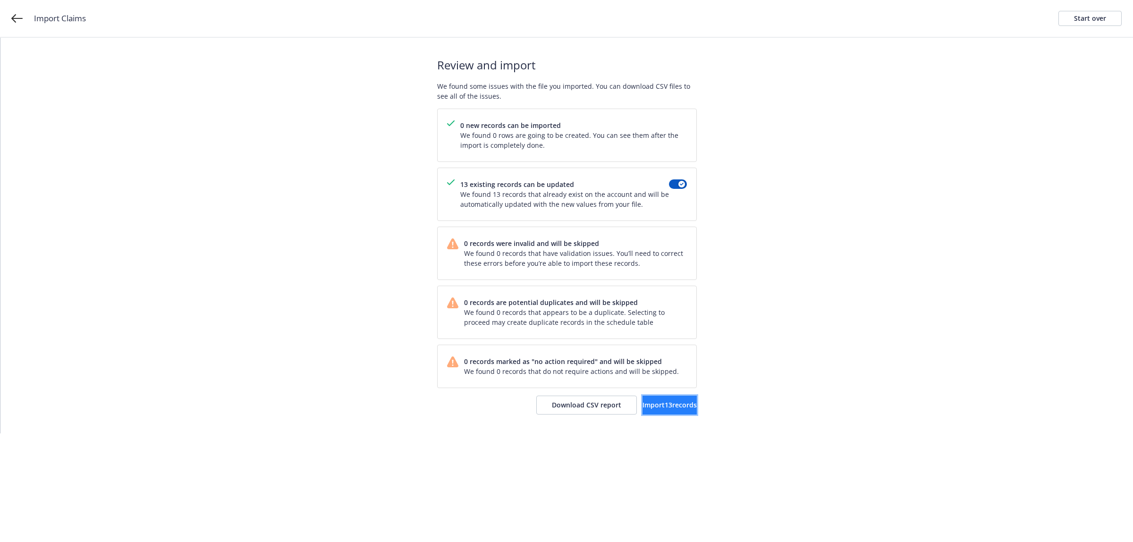
click at [642, 404] on button "Import 13 records" at bounding box center [669, 405] width 54 height 19
click at [650, 402] on span "View accounts" at bounding box center [658, 404] width 46 height 9
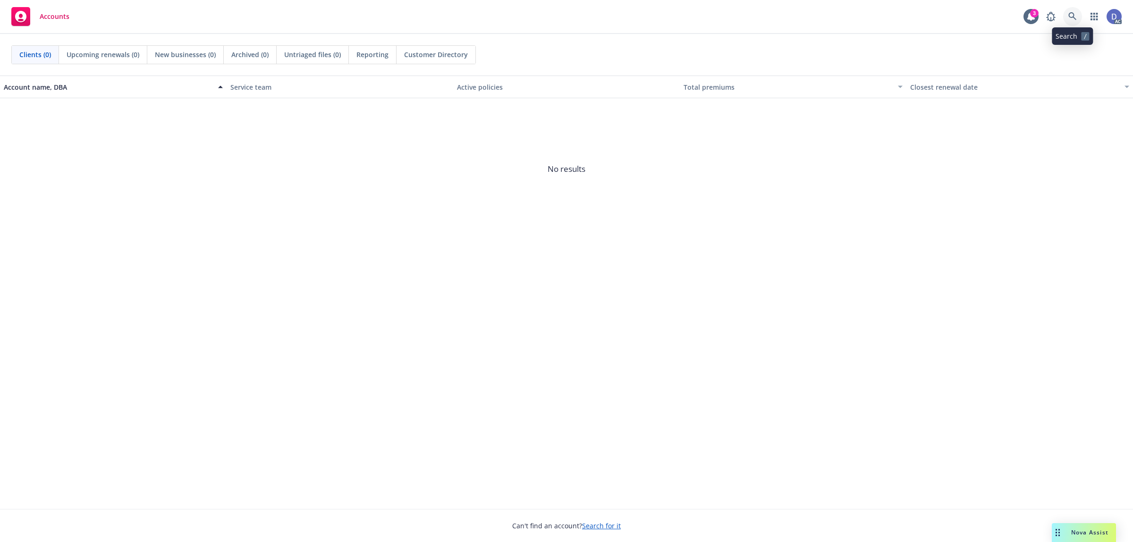
click at [1070, 20] on icon at bounding box center [1072, 16] width 8 height 8
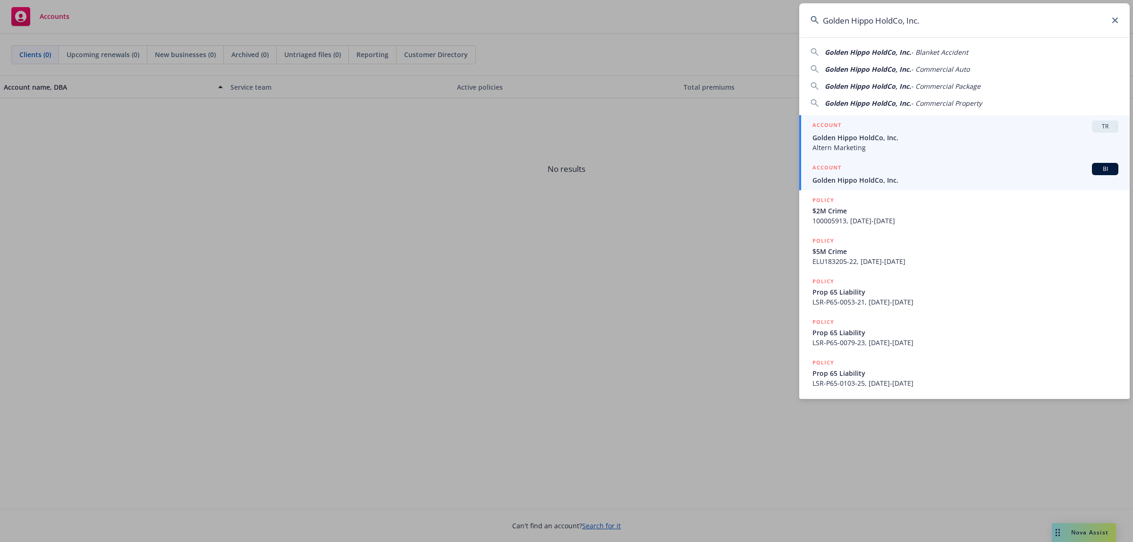
type input "Golden Hippo HoldCo, Inc."
click at [910, 177] on span "Golden Hippo HoldCo, Inc." at bounding box center [965, 180] width 306 height 10
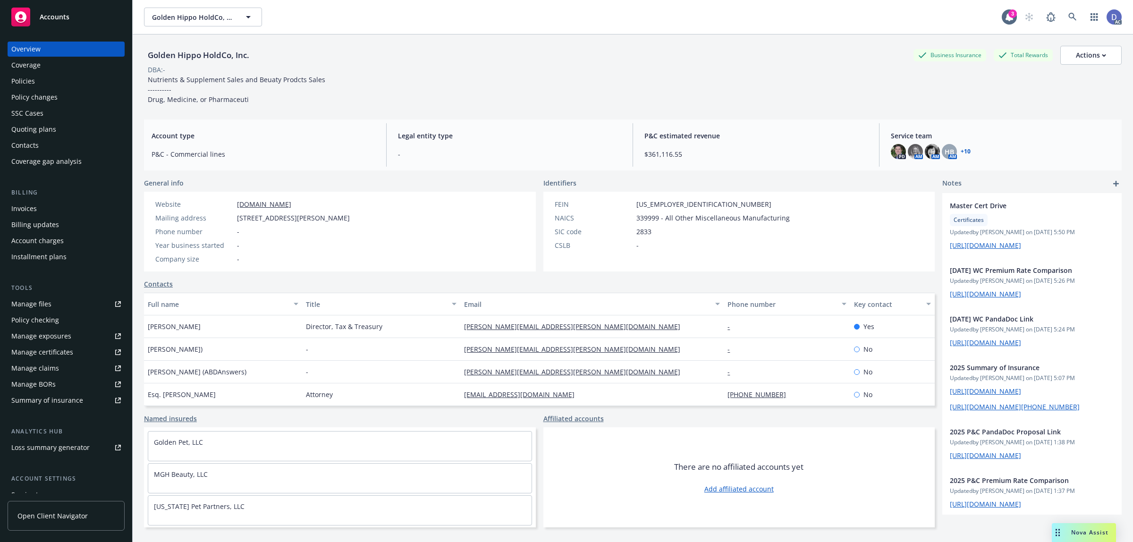
click at [59, 370] on link "Manage claims" at bounding box center [66, 368] width 117 height 15
click at [31, 309] on div "Manage files" at bounding box center [31, 303] width 40 height 15
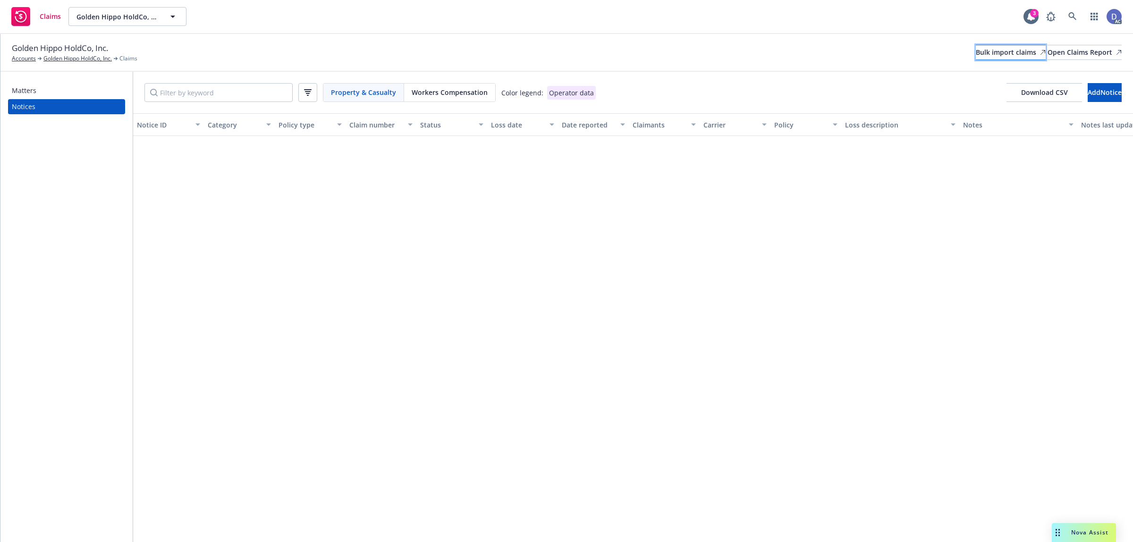
click at [980, 54] on div "Bulk import claims" at bounding box center [1011, 52] width 70 height 14
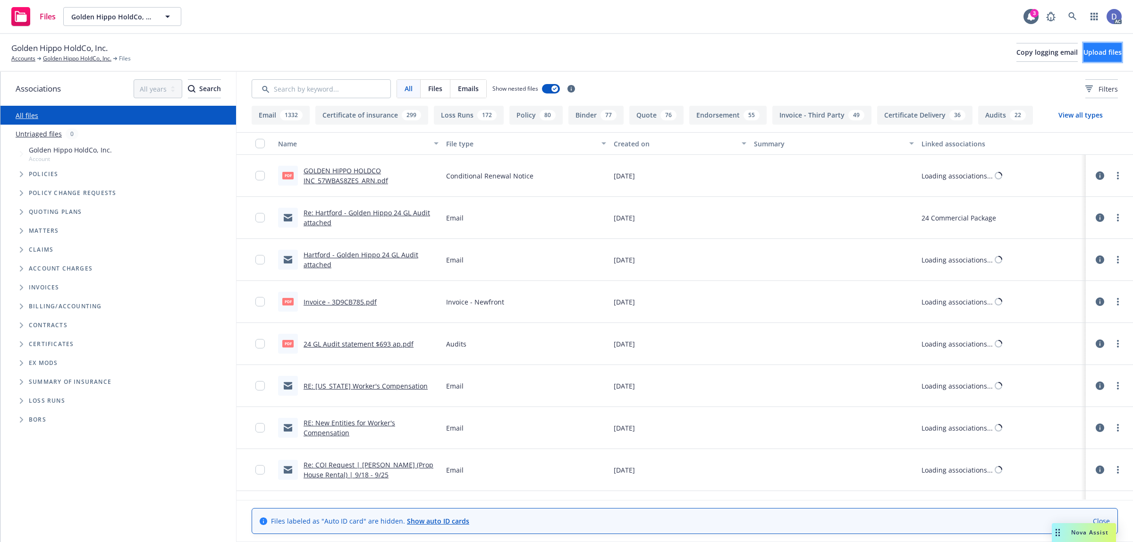
click at [1083, 50] on button "Upload files" at bounding box center [1102, 52] width 38 height 19
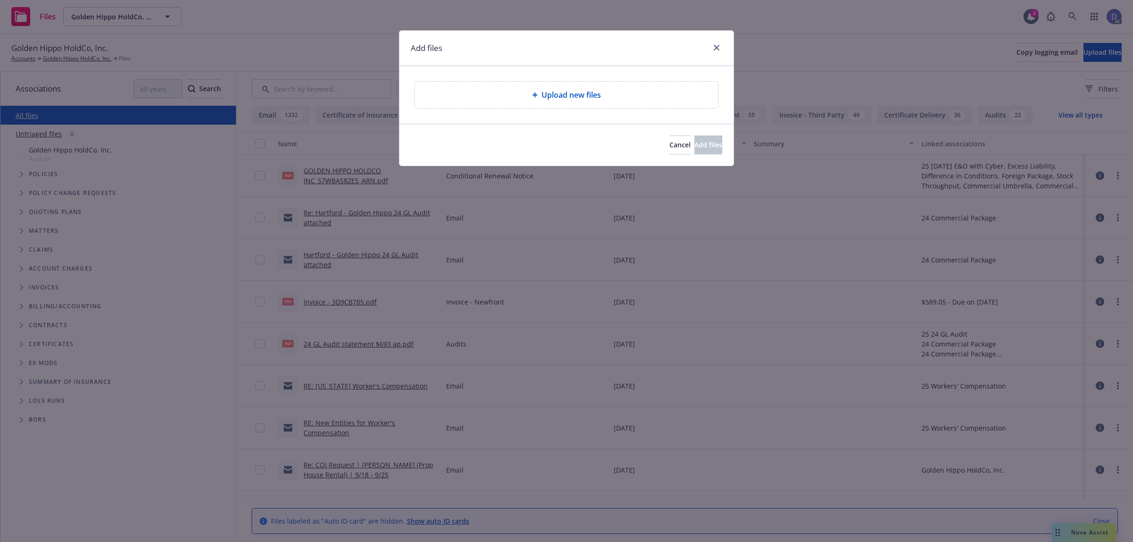
click at [621, 96] on div "Upload new files" at bounding box center [566, 94] width 288 height 11
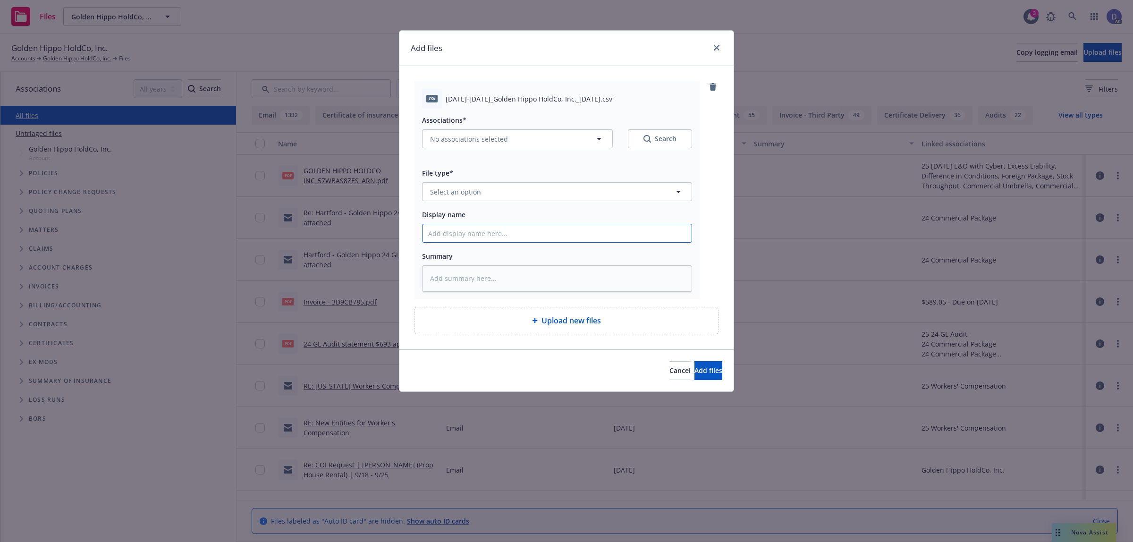
drag, startPoint x: 582, startPoint y: 232, endPoint x: 591, endPoint y: 226, distance: 11.3
click at [583, 232] on input "Display name" at bounding box center [556, 233] width 269 height 18
paste input "2021-2025_Golden Hippo HoldCo, Inc._3-3-2025"
type input "2021-2025_Golden Hippo HoldCo, Inc._3-3-2025"
type textarea "x"
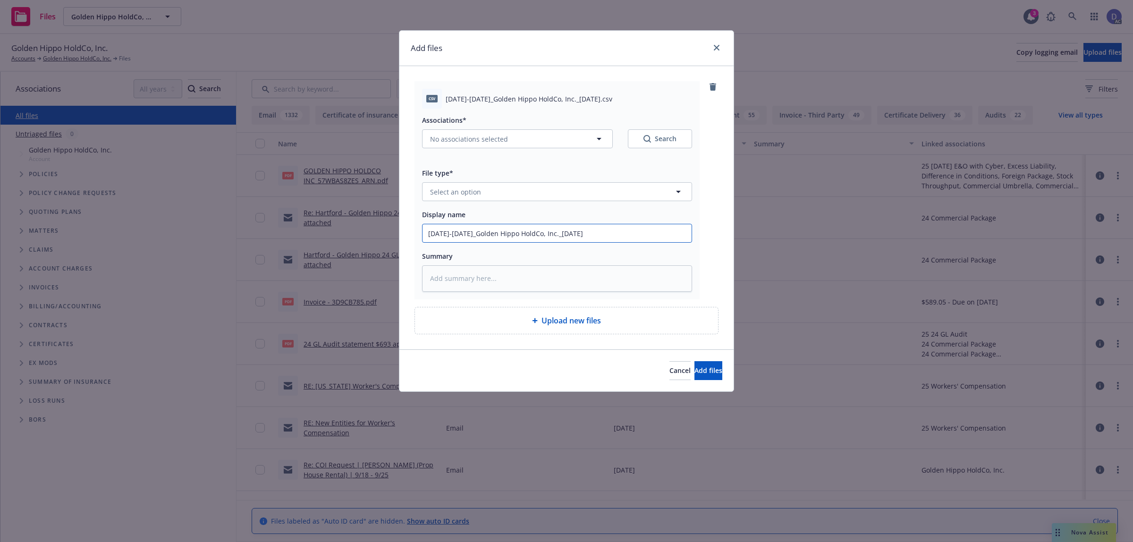
type input "2021-2025_Golden Hippo HoldCo, Inc._3-3-2025"
click at [636, 196] on button "Select an option" at bounding box center [557, 191] width 270 height 19
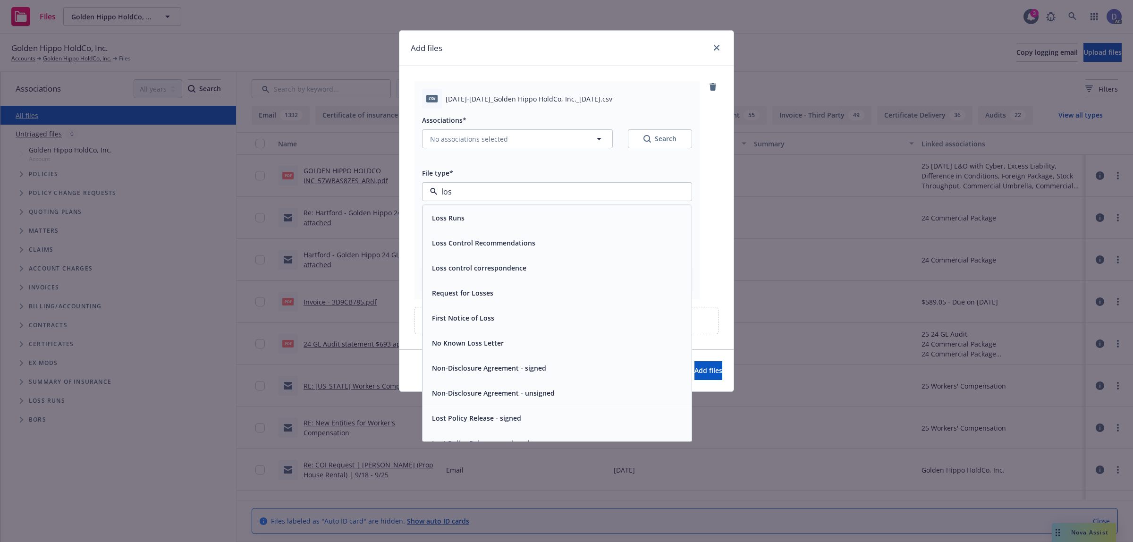
type input "loss"
click at [610, 216] on div "Loss Runs" at bounding box center [557, 218] width 258 height 14
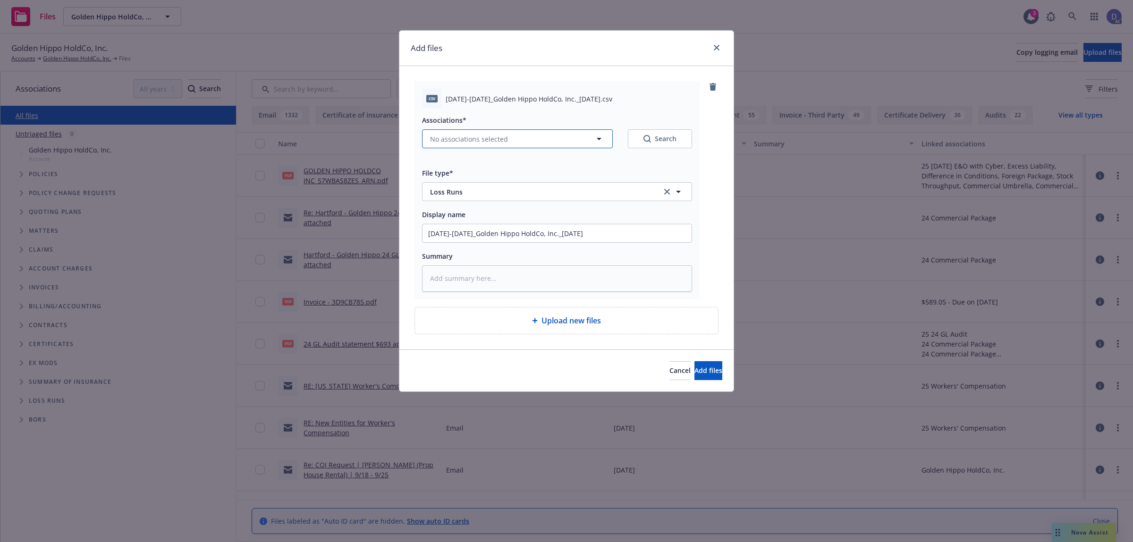
click at [492, 135] on span "No associations selected" at bounding box center [469, 139] width 78 height 10
type textarea "x"
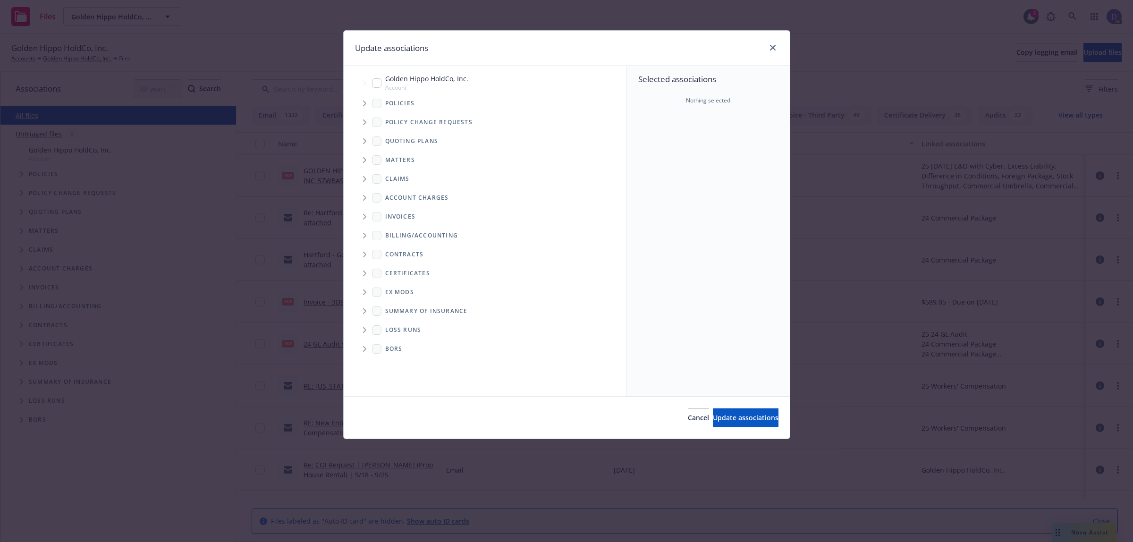
click at [366, 101] on icon "Tree Example" at bounding box center [365, 104] width 4 height 6
click at [654, 162] on div "Selected associations Nothing selected" at bounding box center [708, 231] width 163 height 330
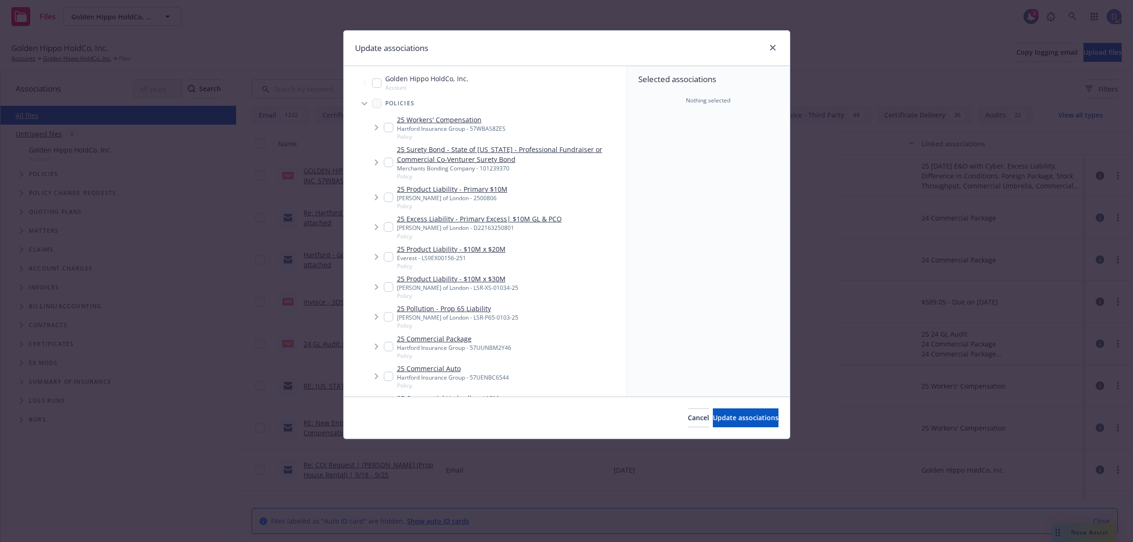
click at [648, 165] on div "Selected associations Nothing selected" at bounding box center [708, 231] width 163 height 330
checkbox input "true"
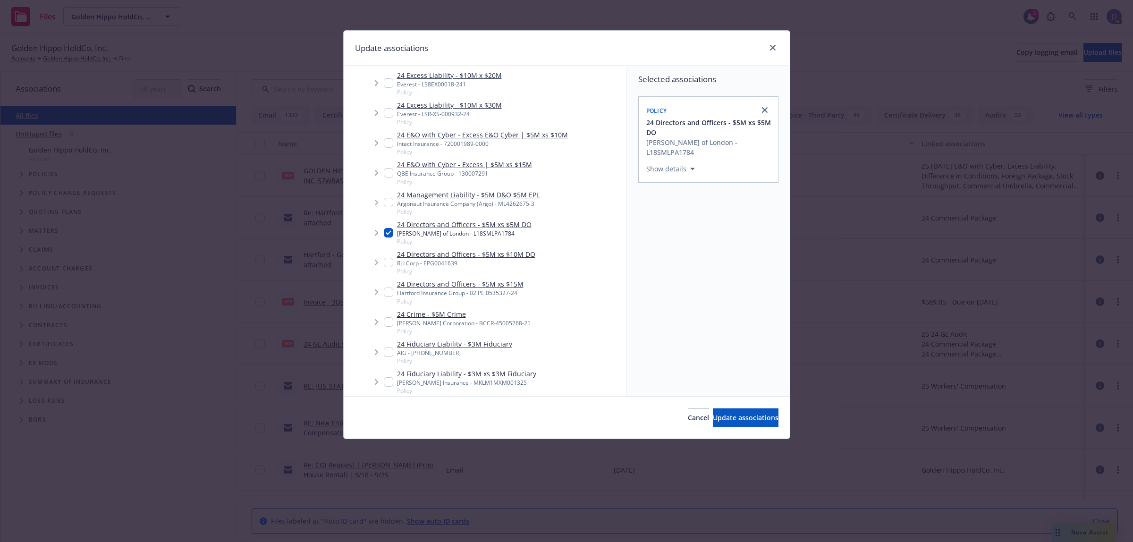
click at [728, 404] on div "Cancel Update associations" at bounding box center [567, 417] width 446 height 42
click at [727, 413] on span "Update associations" at bounding box center [746, 417] width 66 height 9
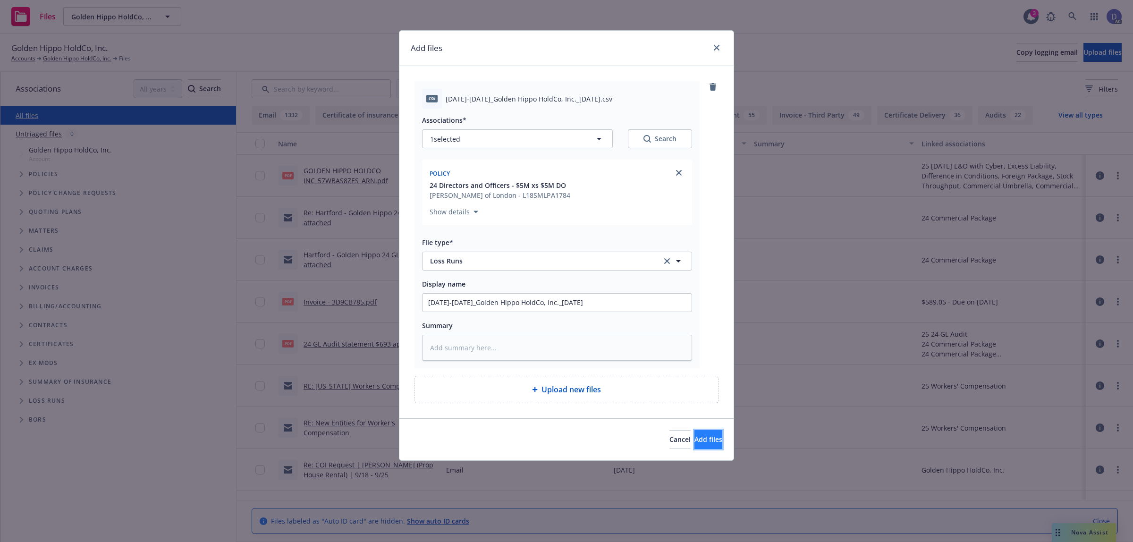
click at [694, 442] on span "Add files" at bounding box center [708, 439] width 28 height 9
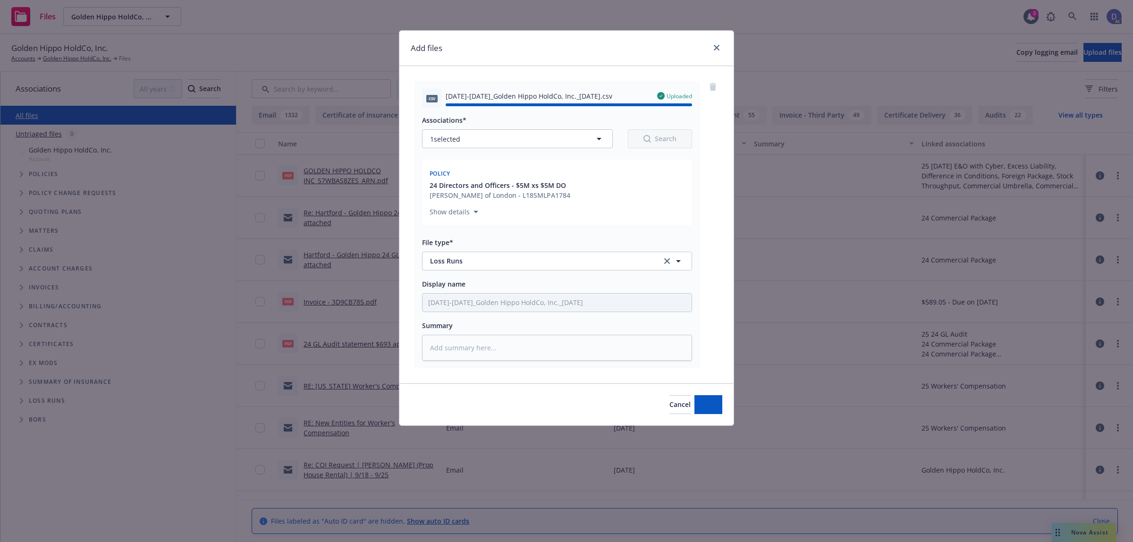
type textarea "x"
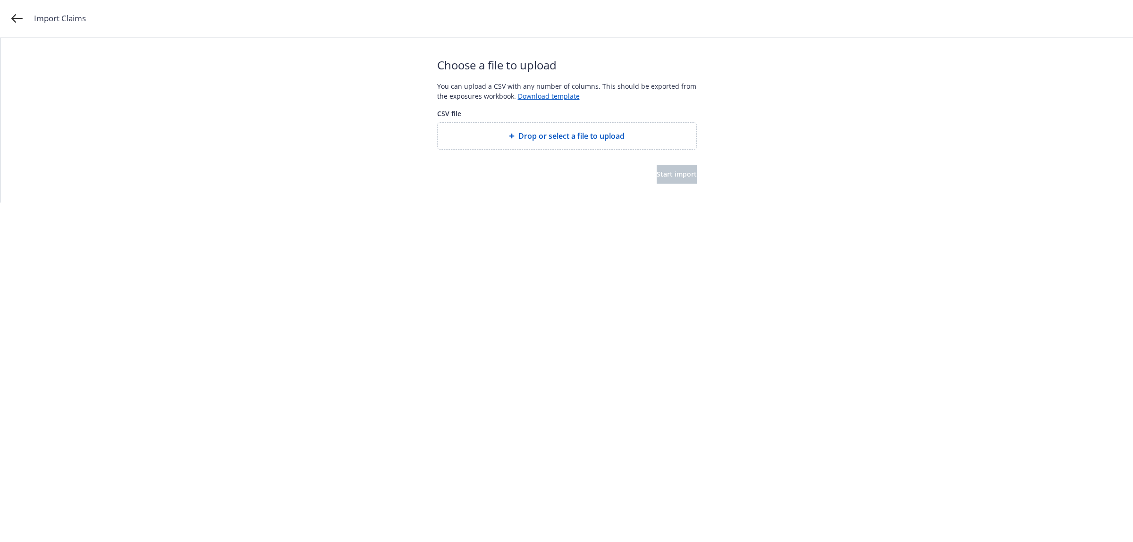
click at [572, 145] on div "Drop or select a file to upload" at bounding box center [567, 136] width 259 height 26
click at [657, 171] on span "Start import" at bounding box center [677, 173] width 40 height 9
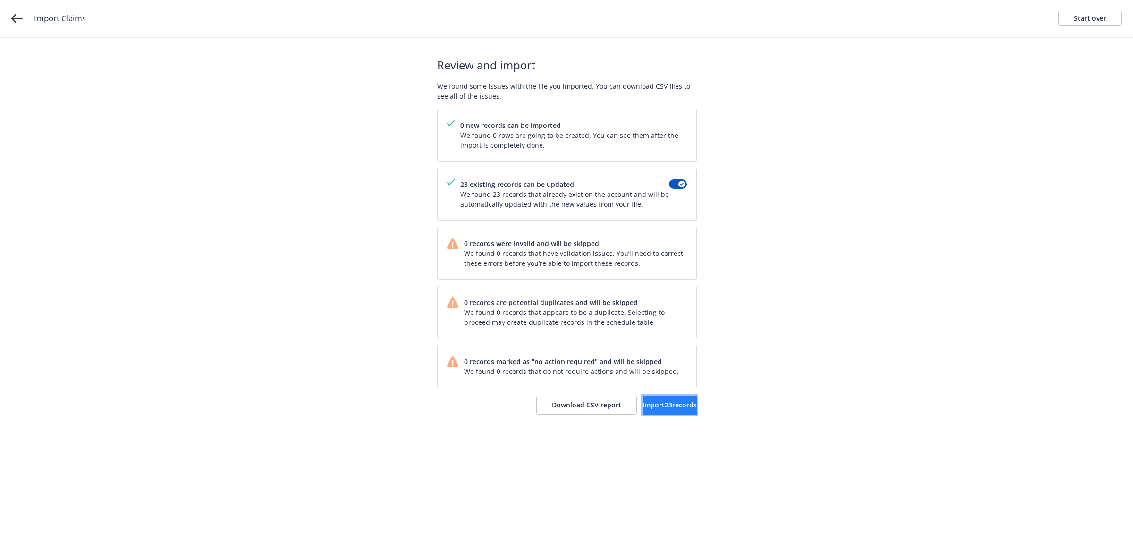
click at [642, 403] on span "Import 23 records" at bounding box center [669, 404] width 54 height 9
click at [679, 409] on span "View accounts" at bounding box center [658, 404] width 46 height 9
